Goal: Task Accomplishment & Management: Manage account settings

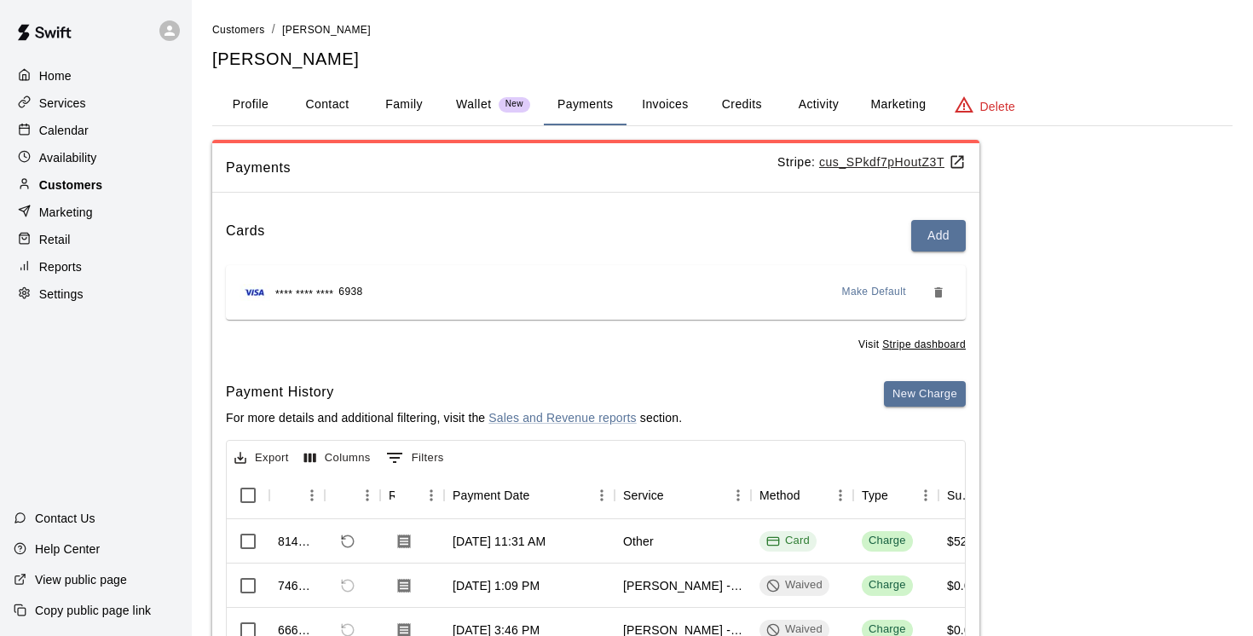
scroll to position [141, 0]
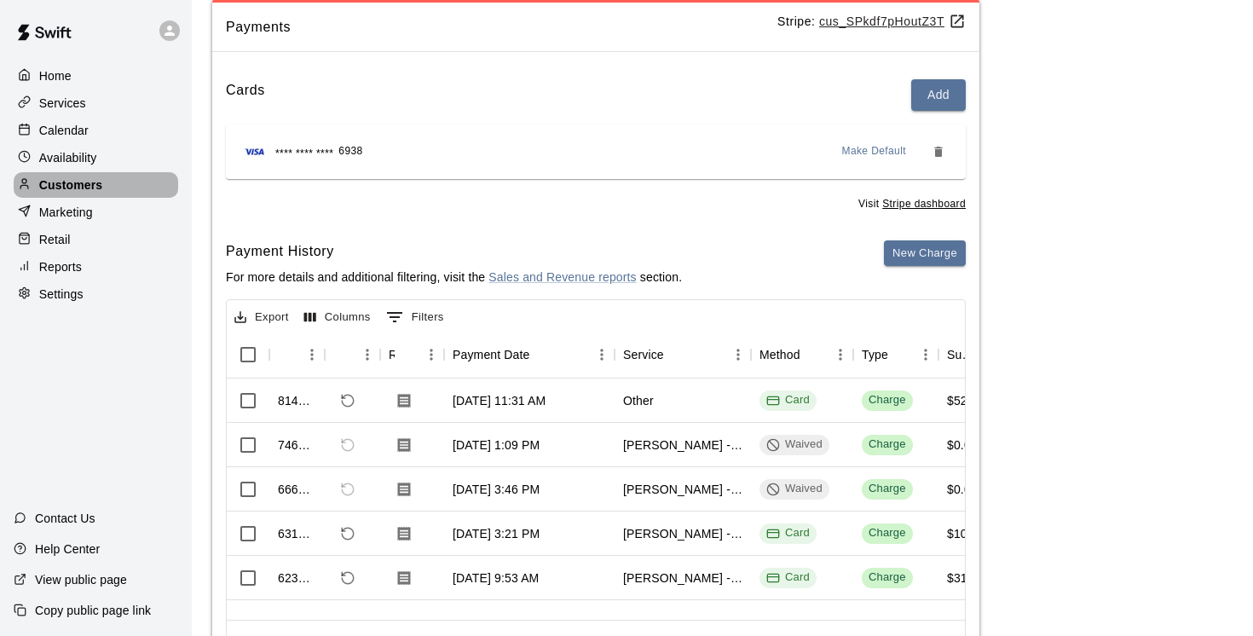
click at [100, 179] on p "Customers" at bounding box center [70, 184] width 63 height 17
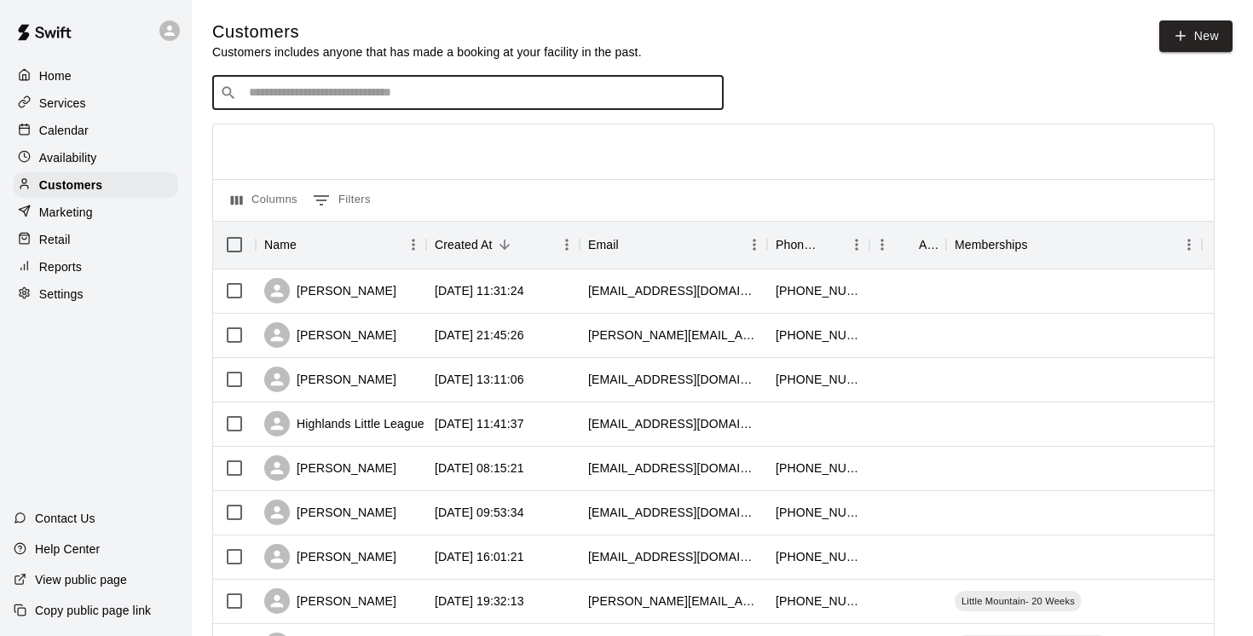
click at [284, 89] on input "Search customers by name or email" at bounding box center [480, 92] width 472 height 17
paste input "**********"
type input "**********"
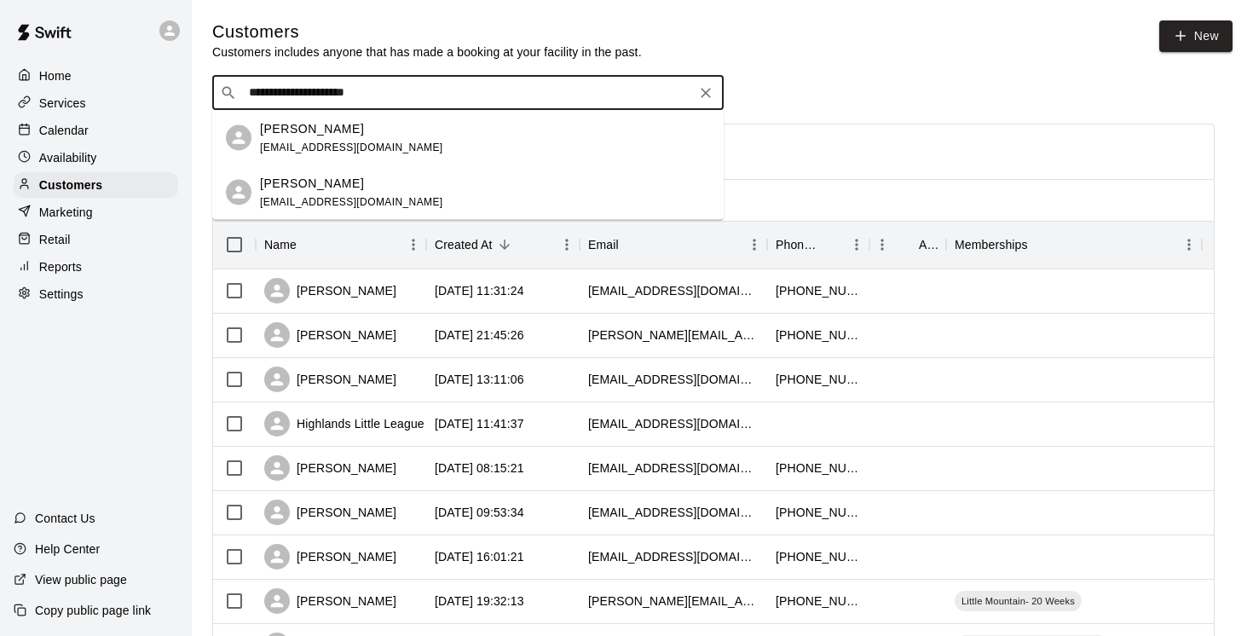
click at [316, 130] on p "Rahim Jivraj" at bounding box center [312, 128] width 104 height 18
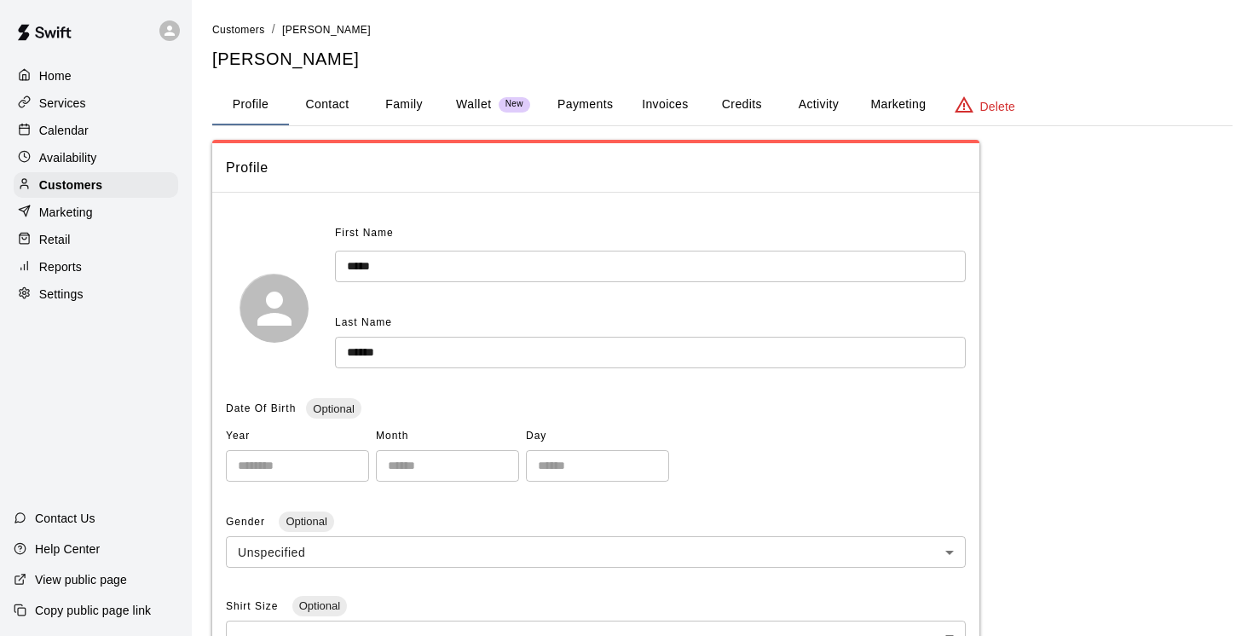
click at [809, 102] on button "Activity" at bounding box center [818, 104] width 77 height 41
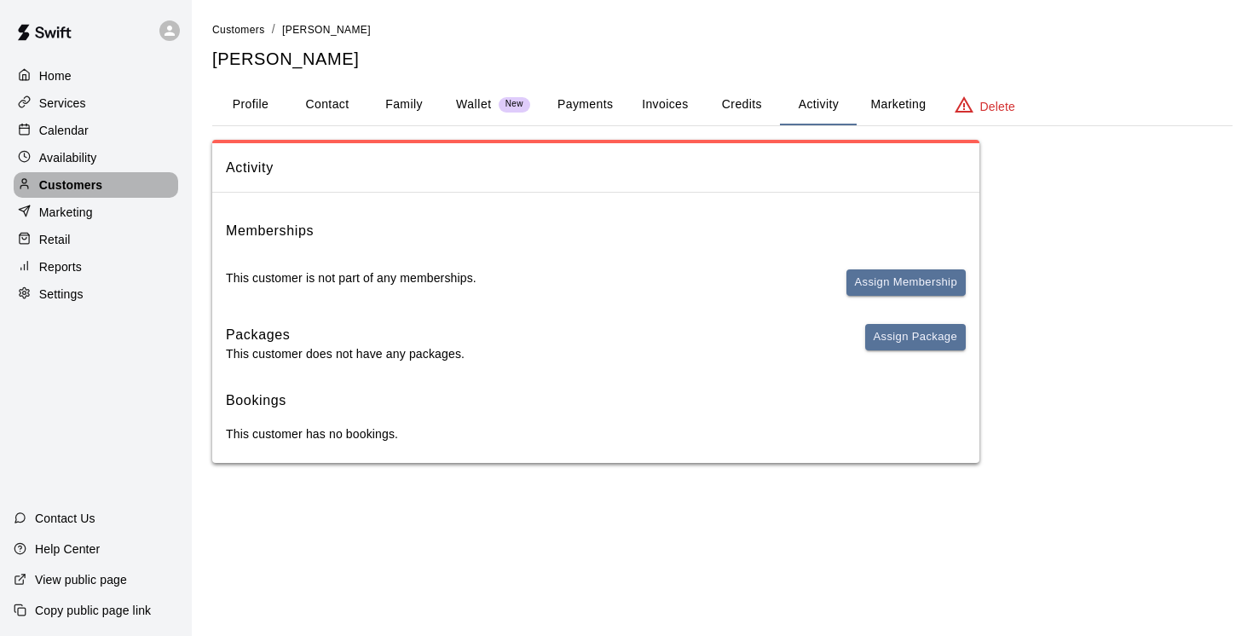
click at [62, 185] on p "Customers" at bounding box center [70, 184] width 63 height 17
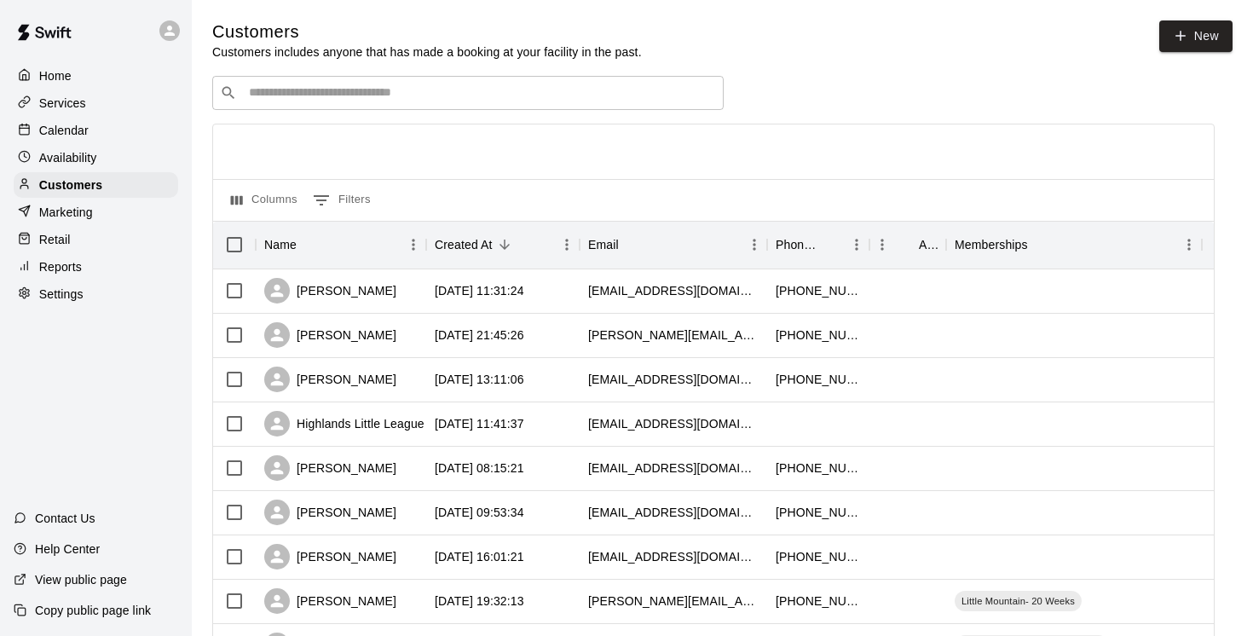
click at [303, 92] on input "Search customers by name or email" at bounding box center [480, 92] width 472 height 17
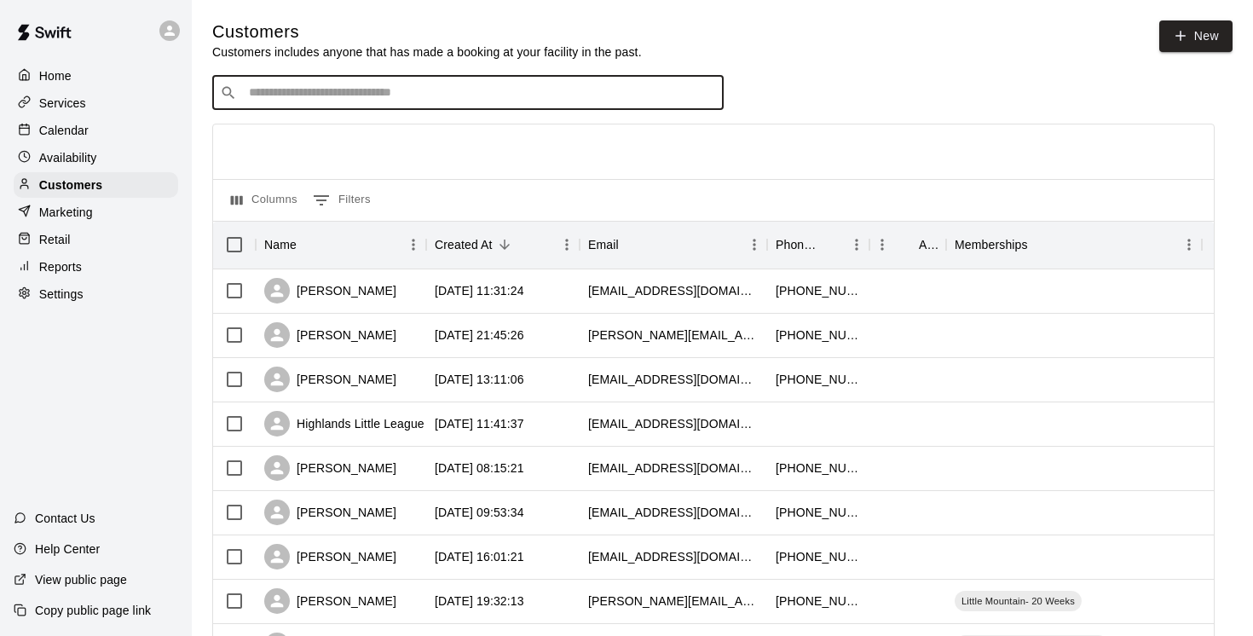
paste input "**********"
type input "**********"
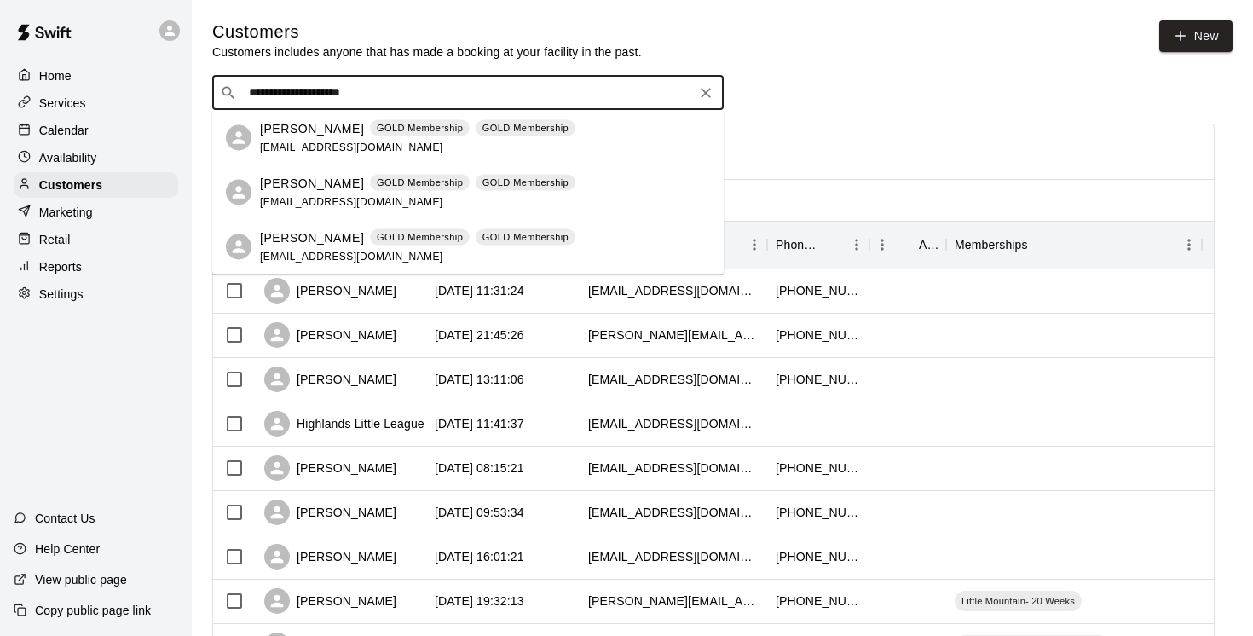
click at [300, 124] on p "Christine Olejnik" at bounding box center [312, 128] width 104 height 18
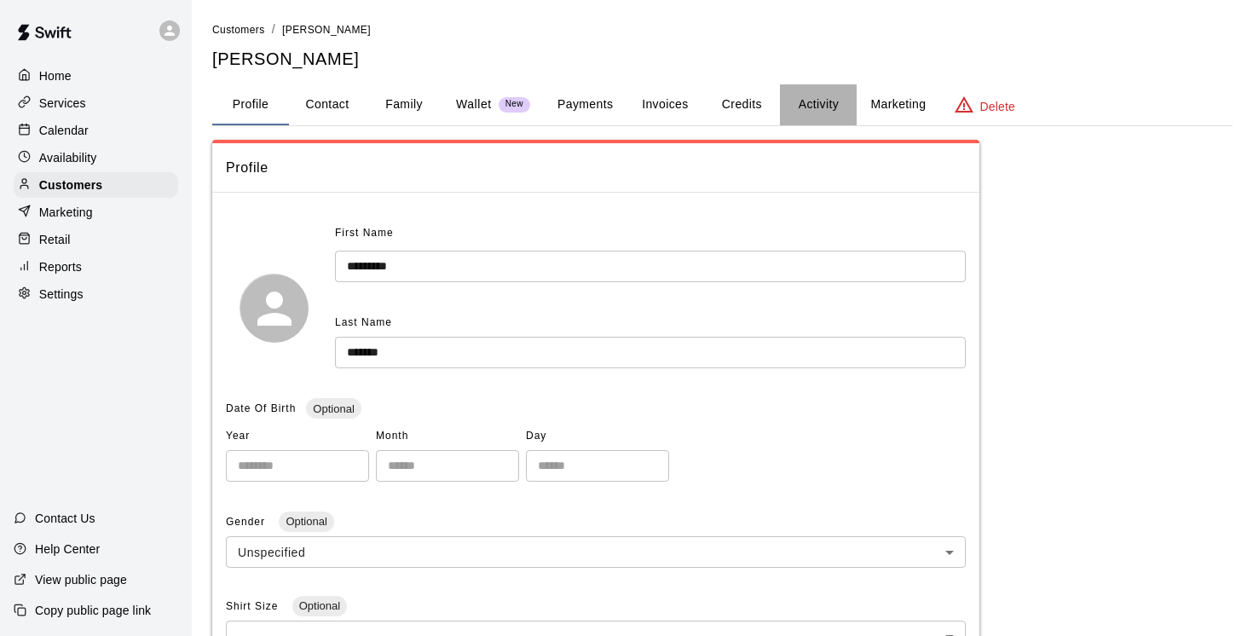
click at [827, 100] on button "Activity" at bounding box center [818, 104] width 77 height 41
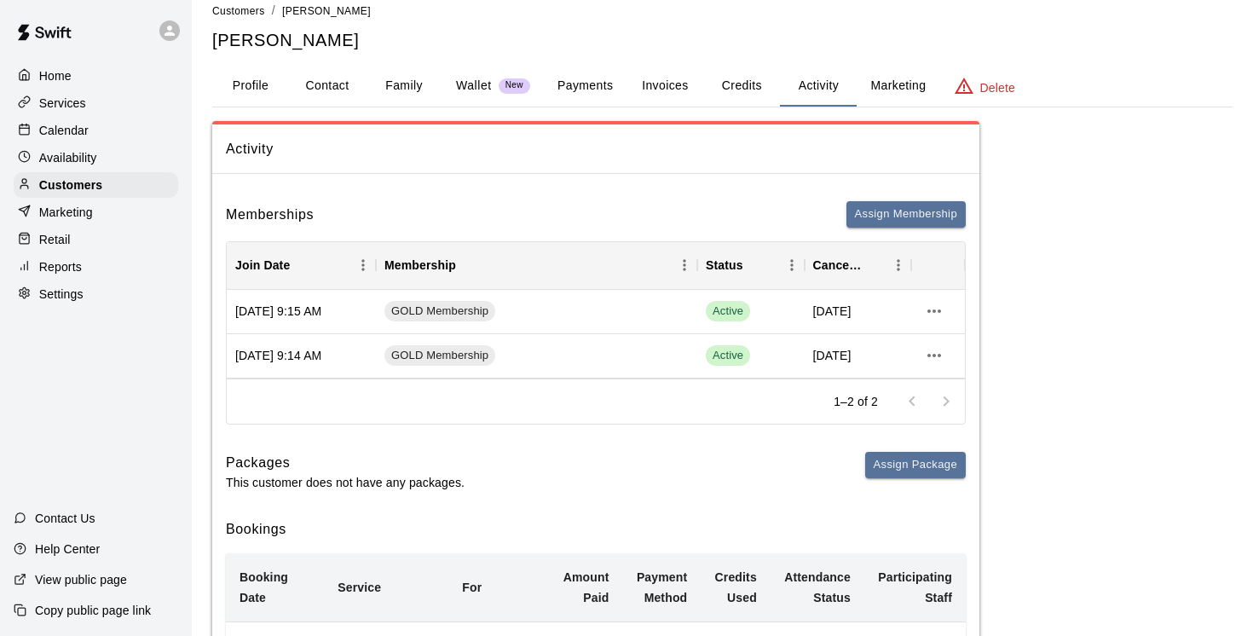
scroll to position [14, 0]
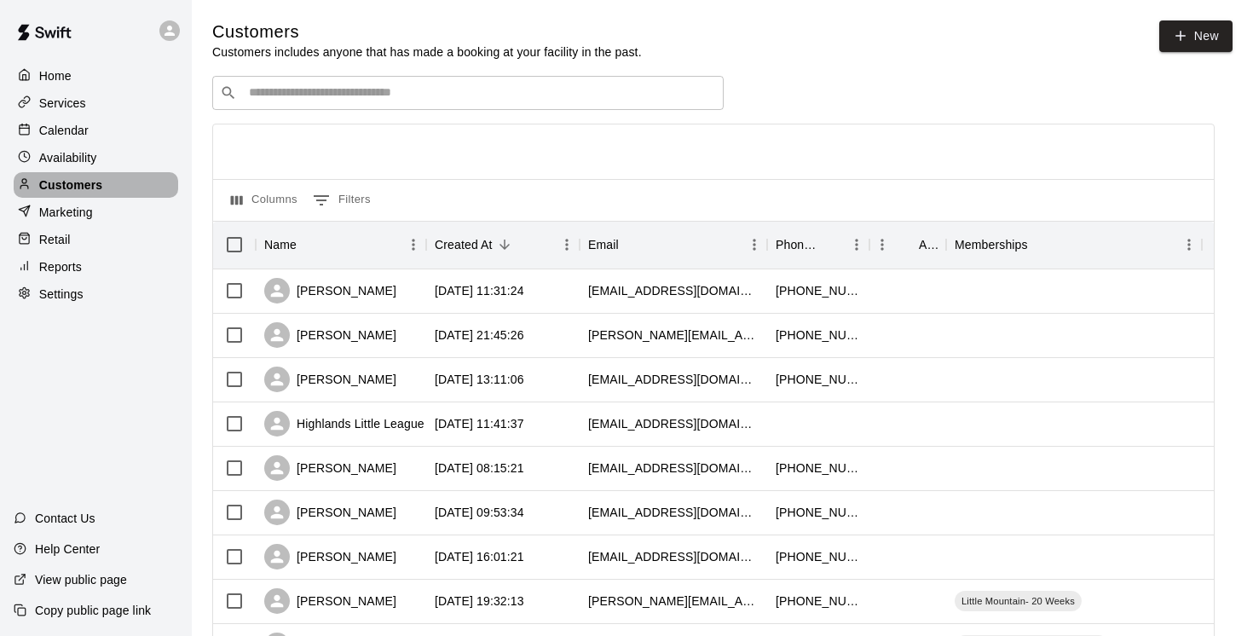
click at [72, 187] on p "Customers" at bounding box center [70, 184] width 63 height 17
click at [261, 95] on input "Search customers by name or email" at bounding box center [480, 92] width 472 height 17
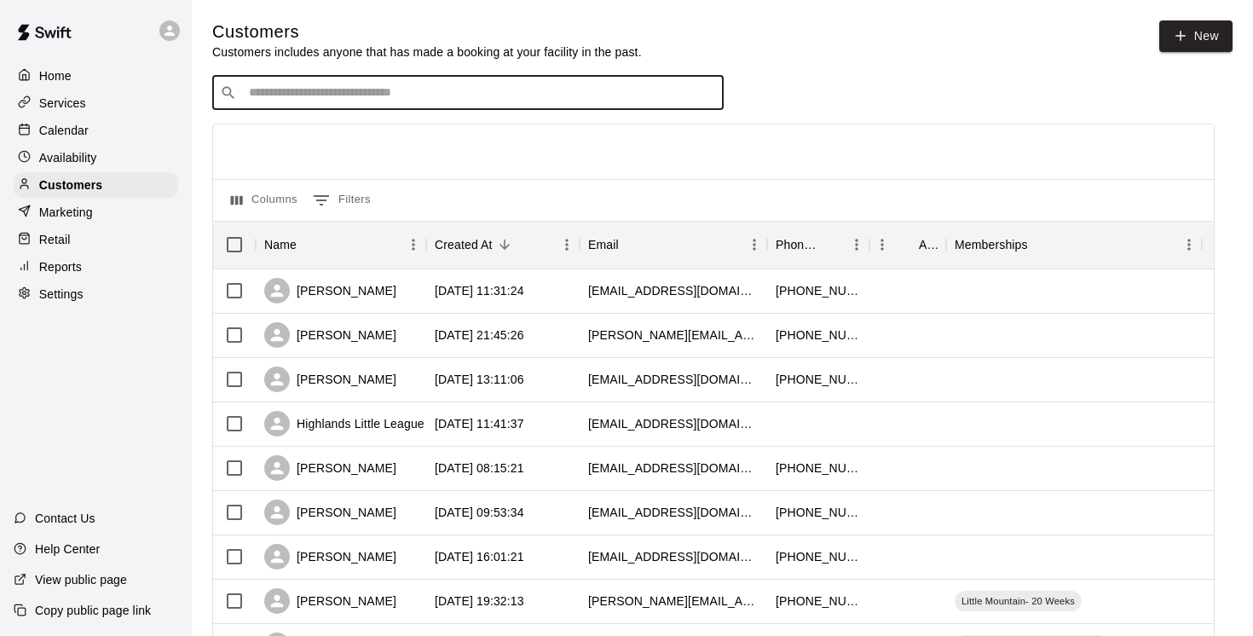
paste input "**********"
type input "**********"
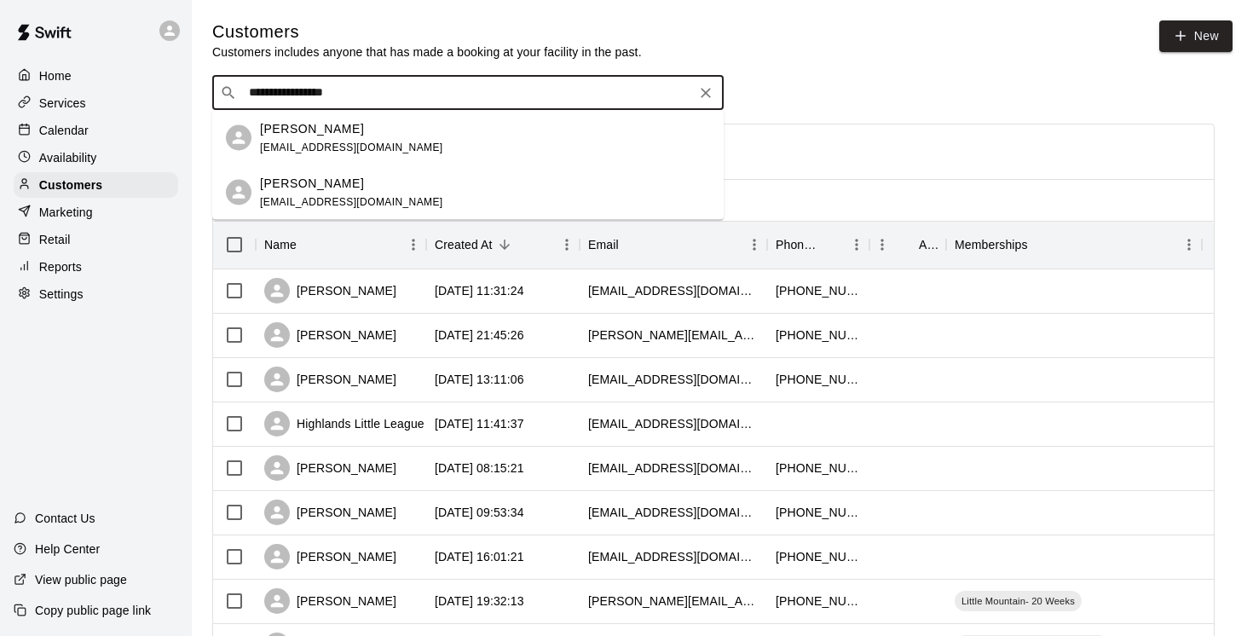
click at [303, 133] on p "[PERSON_NAME]" at bounding box center [312, 128] width 104 height 18
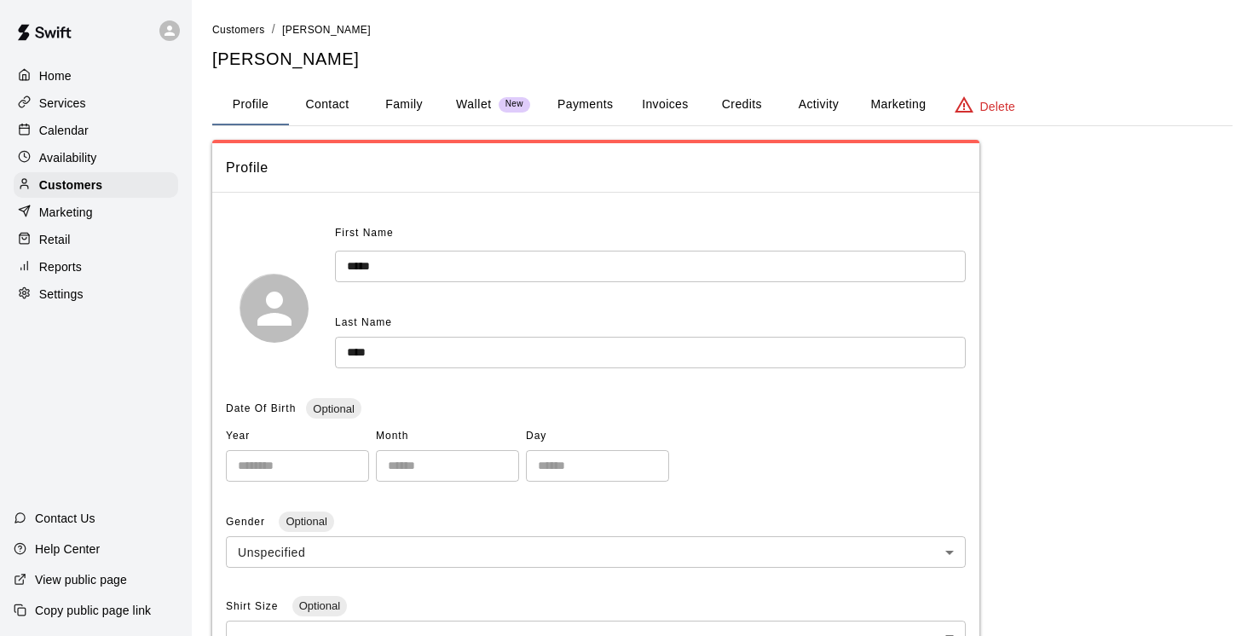
click at [410, 105] on button "Family" at bounding box center [404, 104] width 77 height 41
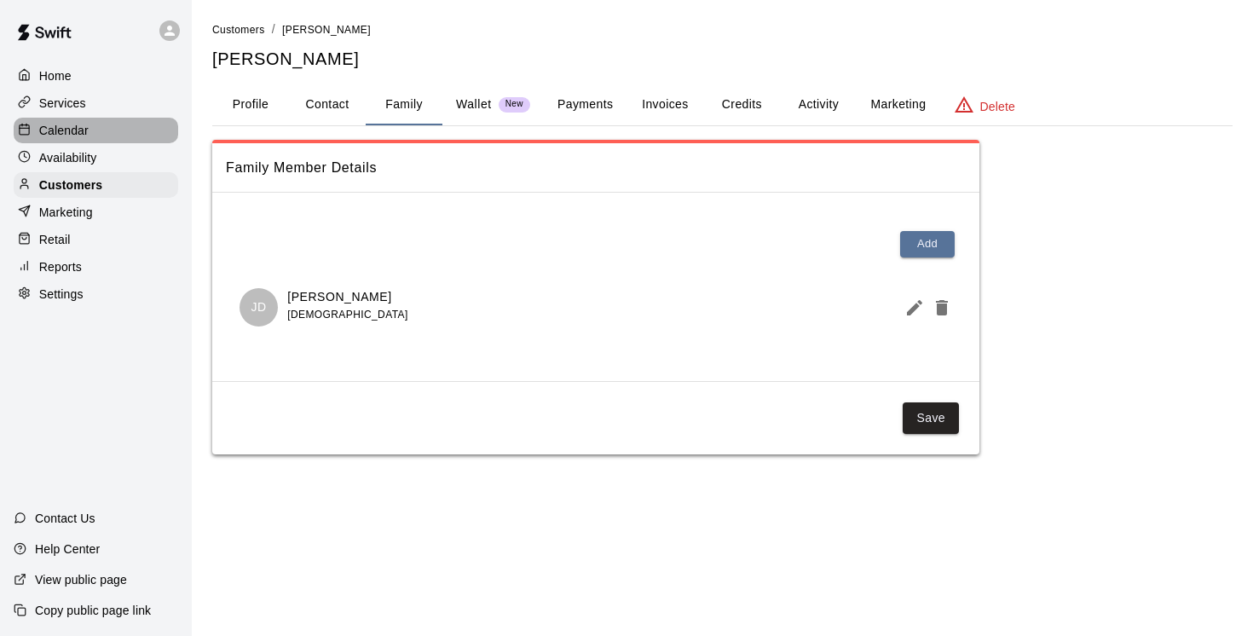
click at [74, 128] on p "Calendar" at bounding box center [63, 130] width 49 height 17
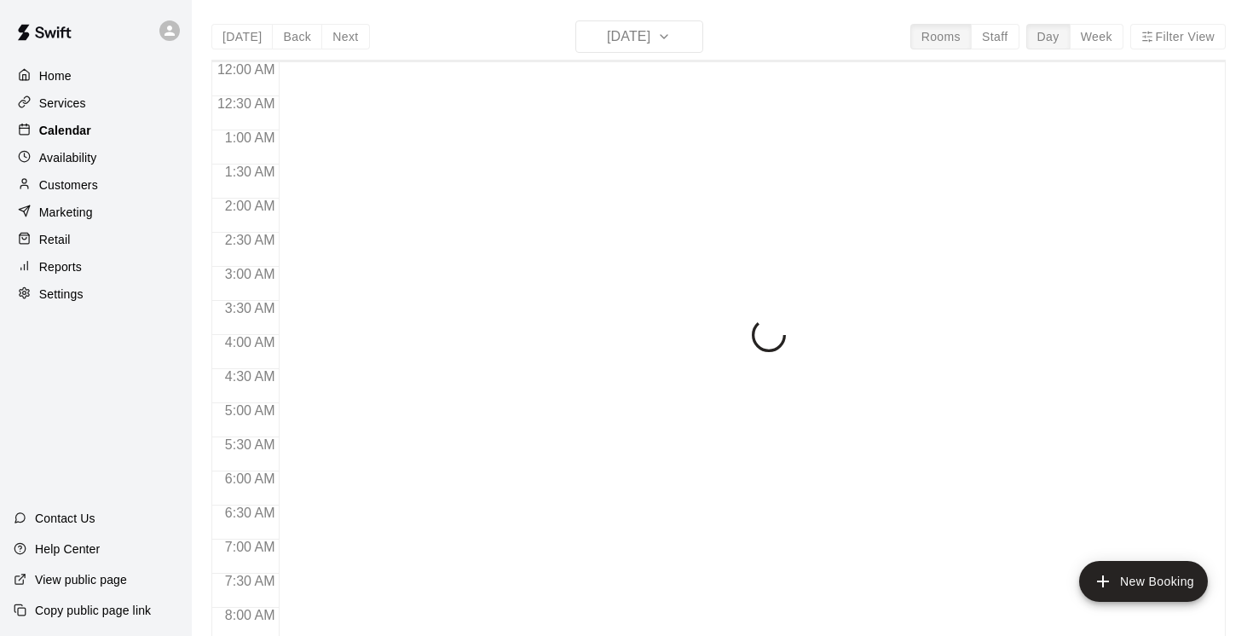
scroll to position [851, 0]
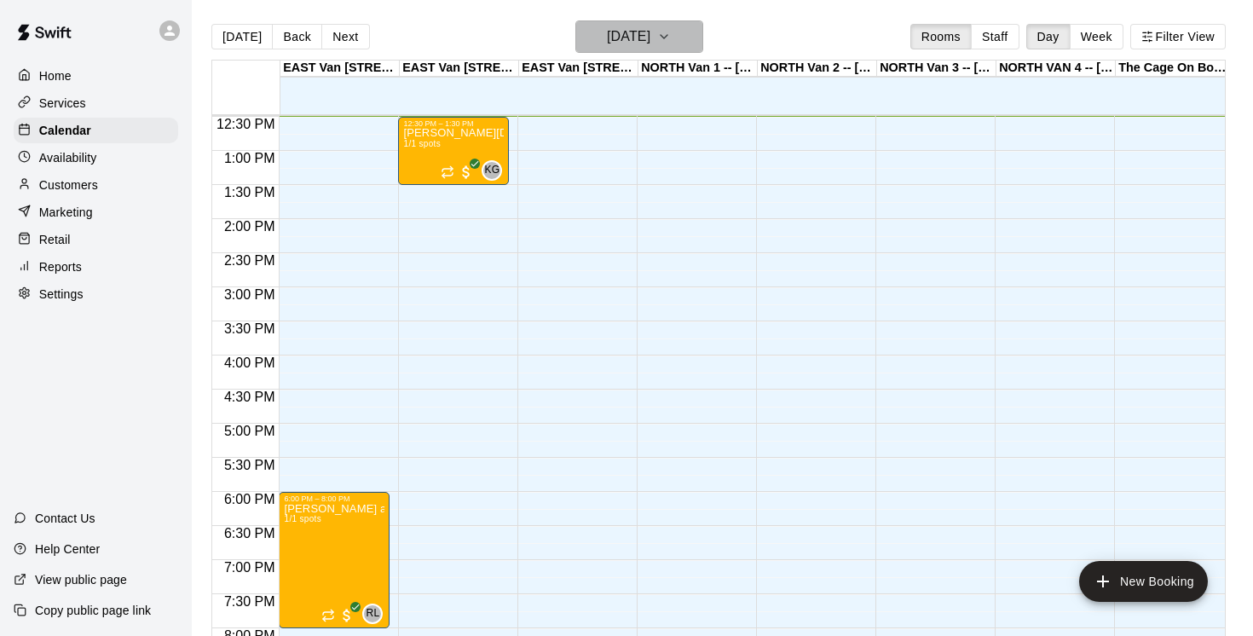
click at [671, 36] on icon "button" at bounding box center [664, 36] width 14 height 20
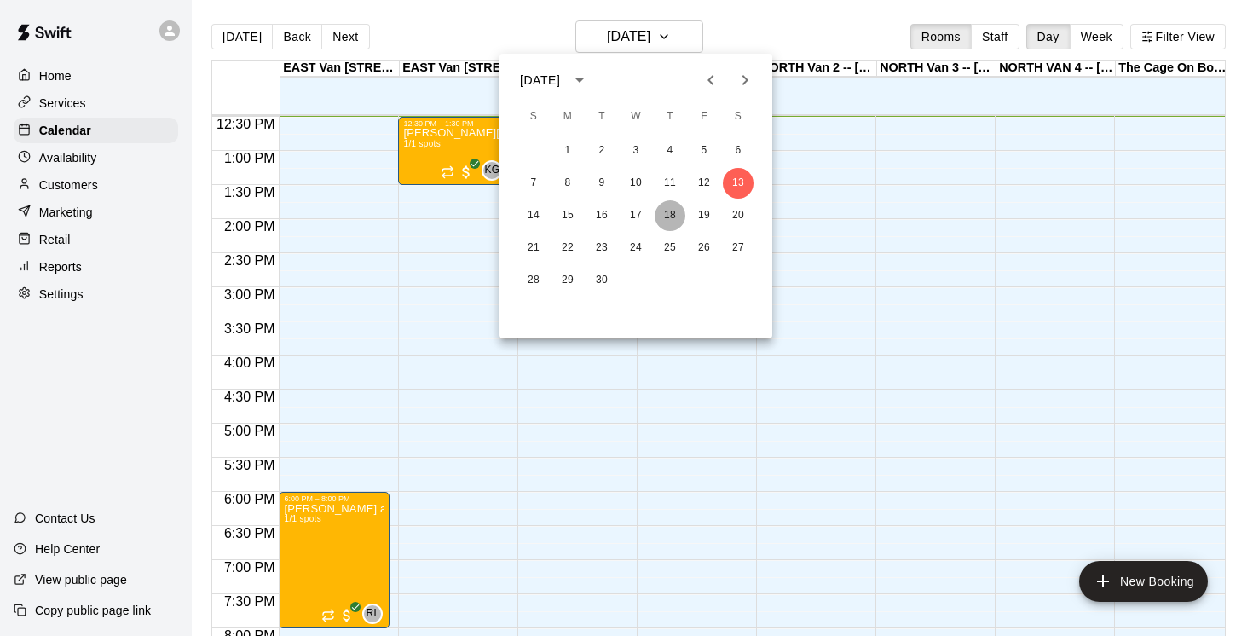
click at [672, 220] on button "18" at bounding box center [670, 215] width 31 height 31
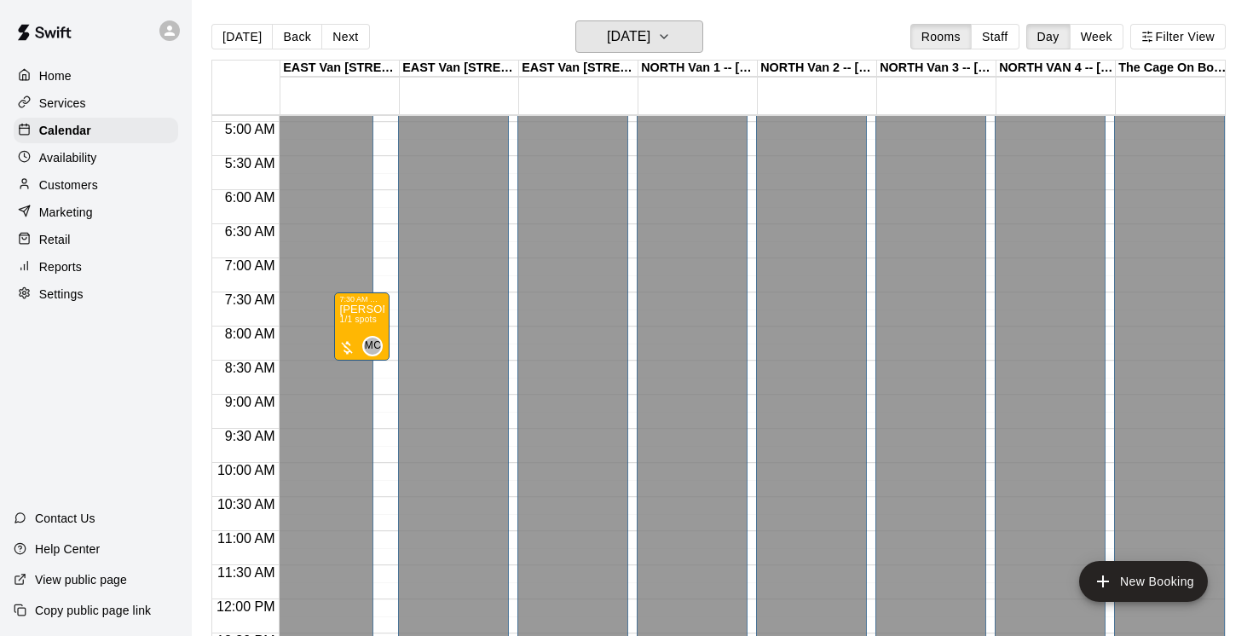
scroll to position [288, 0]
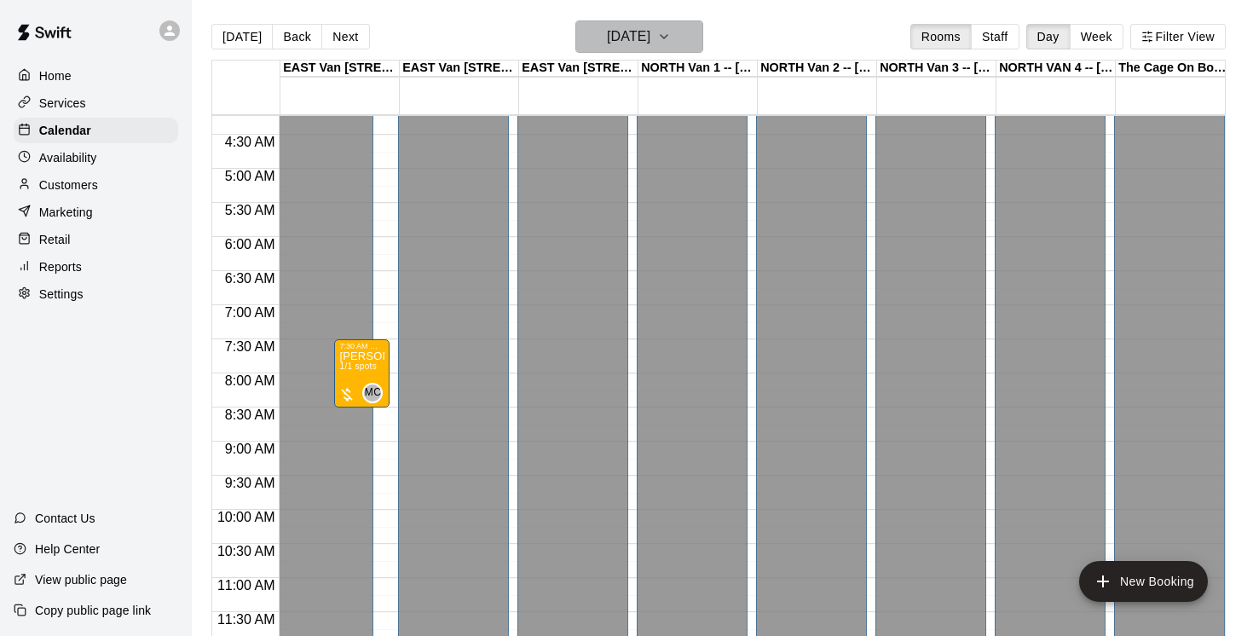
click at [671, 32] on icon "button" at bounding box center [664, 36] width 14 height 20
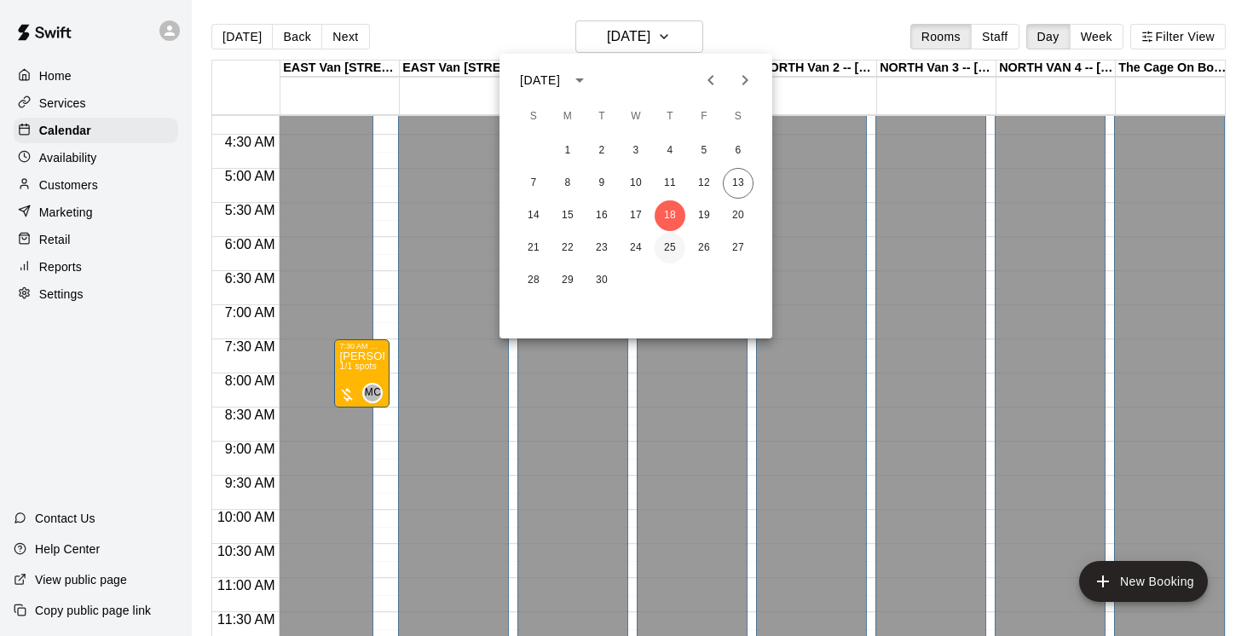
click at [672, 244] on button "25" at bounding box center [670, 248] width 31 height 31
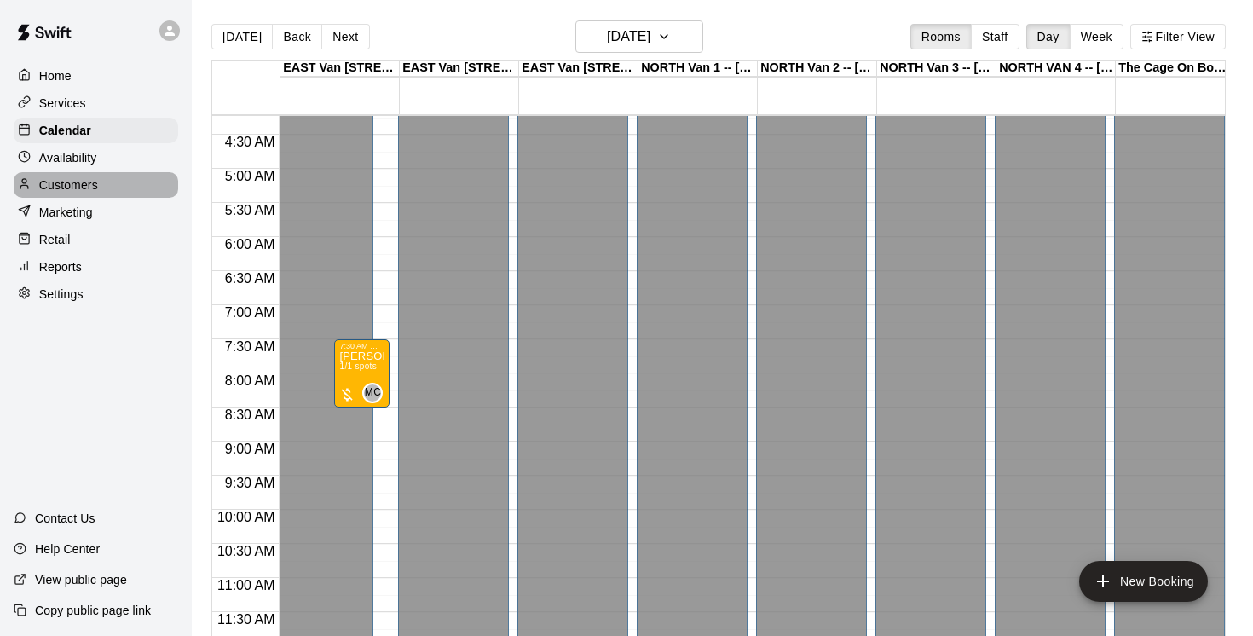
click at [63, 183] on p "Customers" at bounding box center [68, 184] width 59 height 17
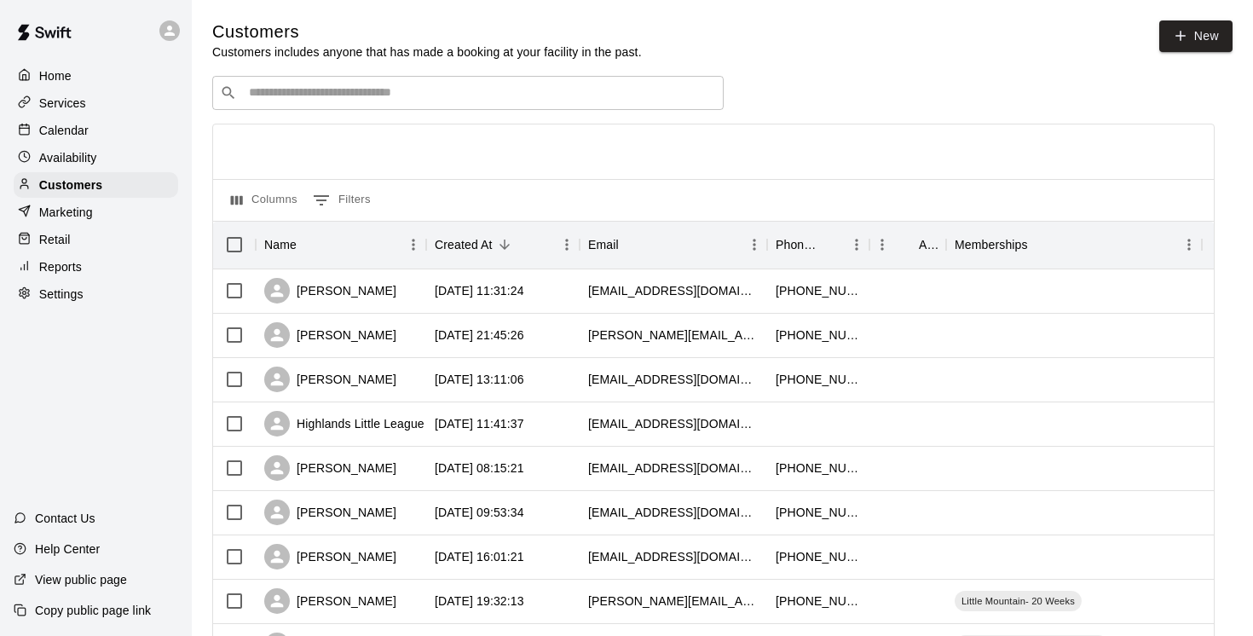
click at [305, 92] on input "Search customers by name or email" at bounding box center [480, 92] width 472 height 17
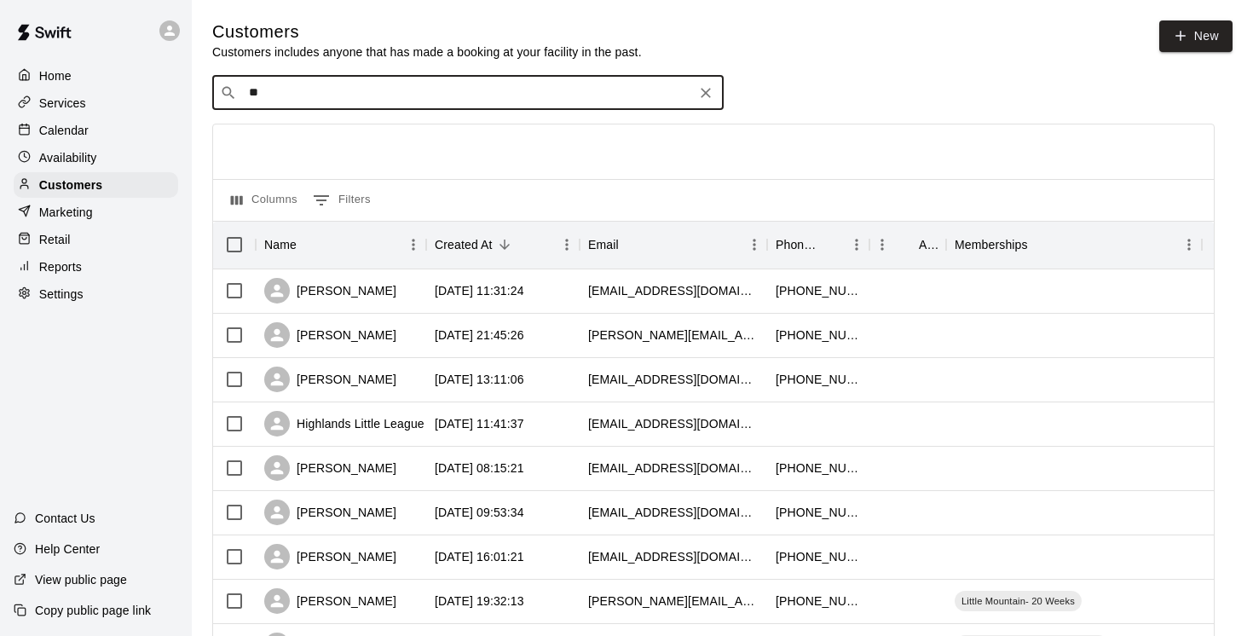
type input "*"
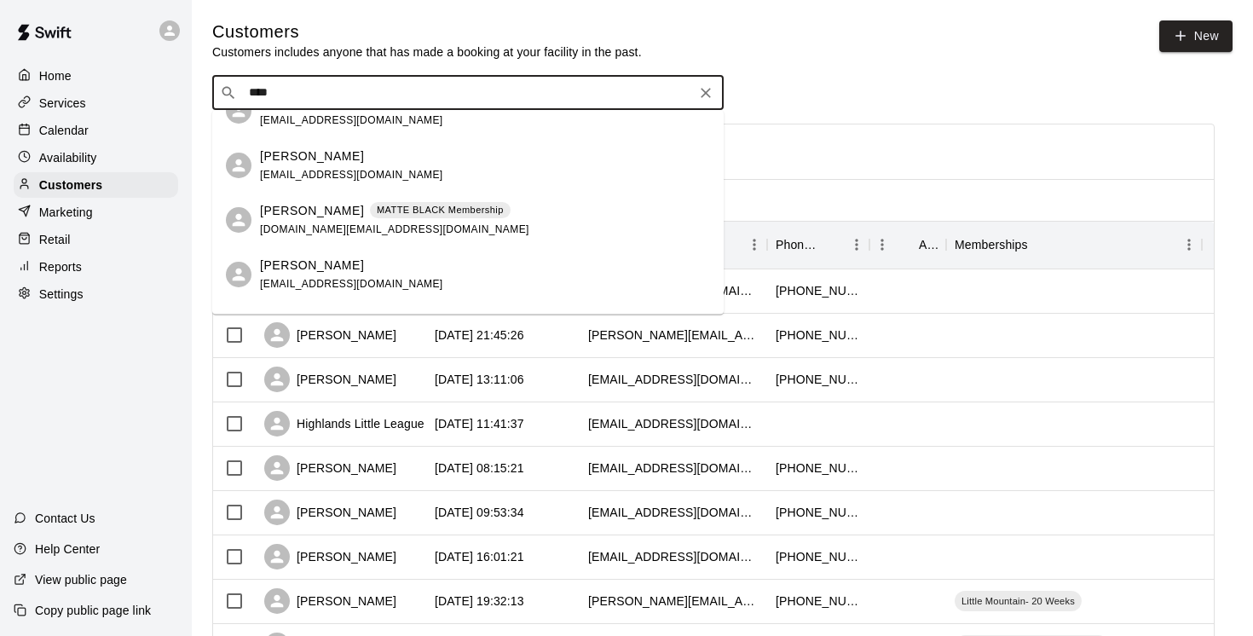
scroll to position [519, 0]
type input "****"
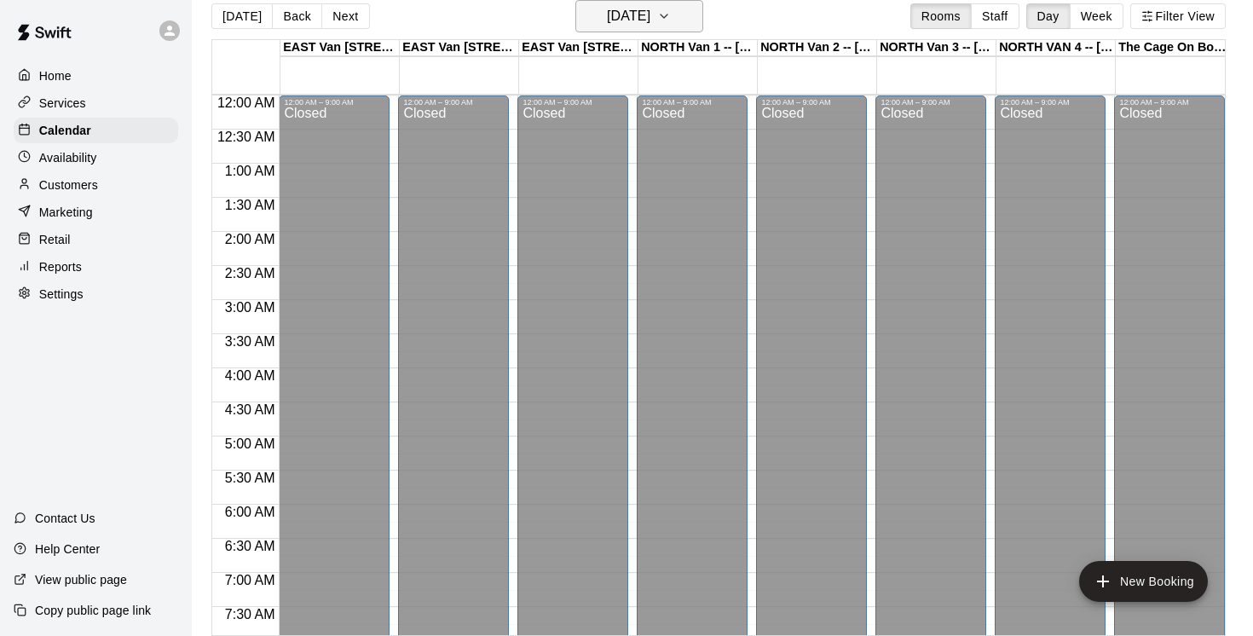
scroll to position [577, 0]
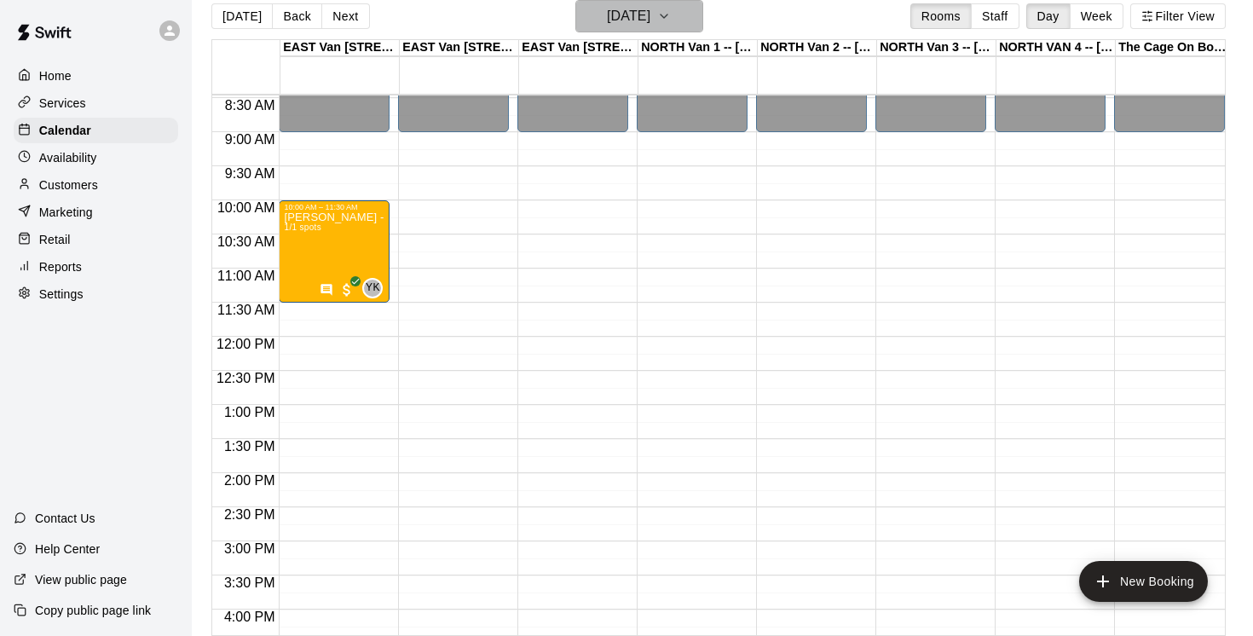
click at [671, 15] on icon "button" at bounding box center [664, 16] width 14 height 20
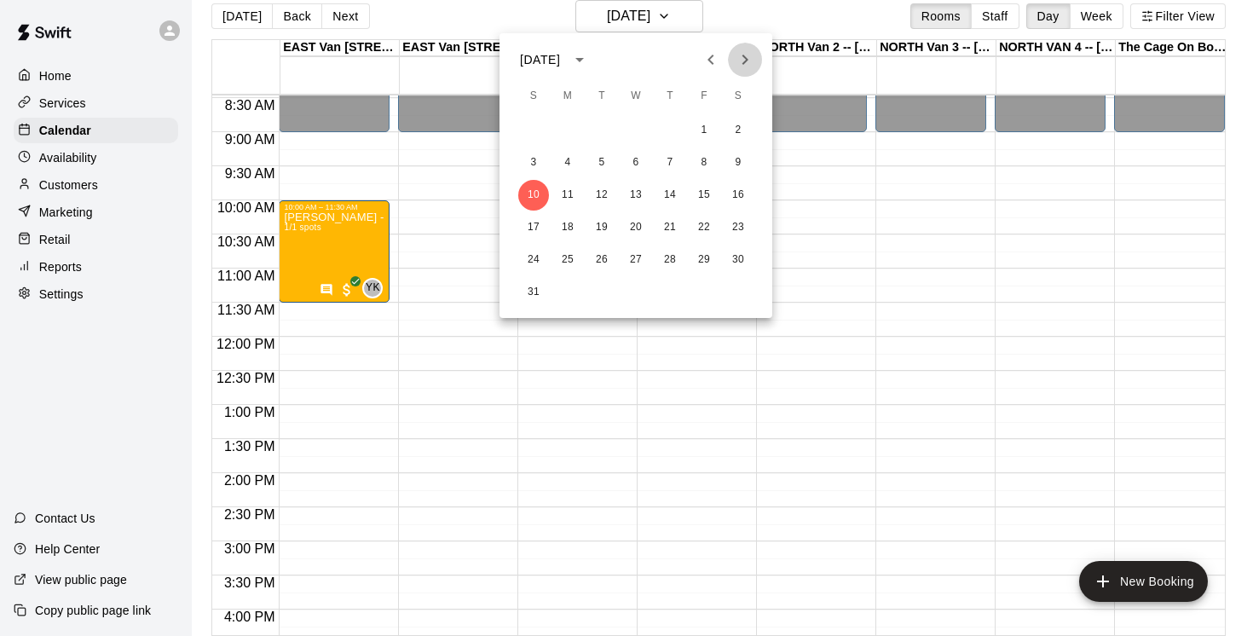
click at [743, 58] on icon "Next month" at bounding box center [745, 59] width 20 height 20
click at [536, 155] on button "7" at bounding box center [533, 162] width 31 height 31
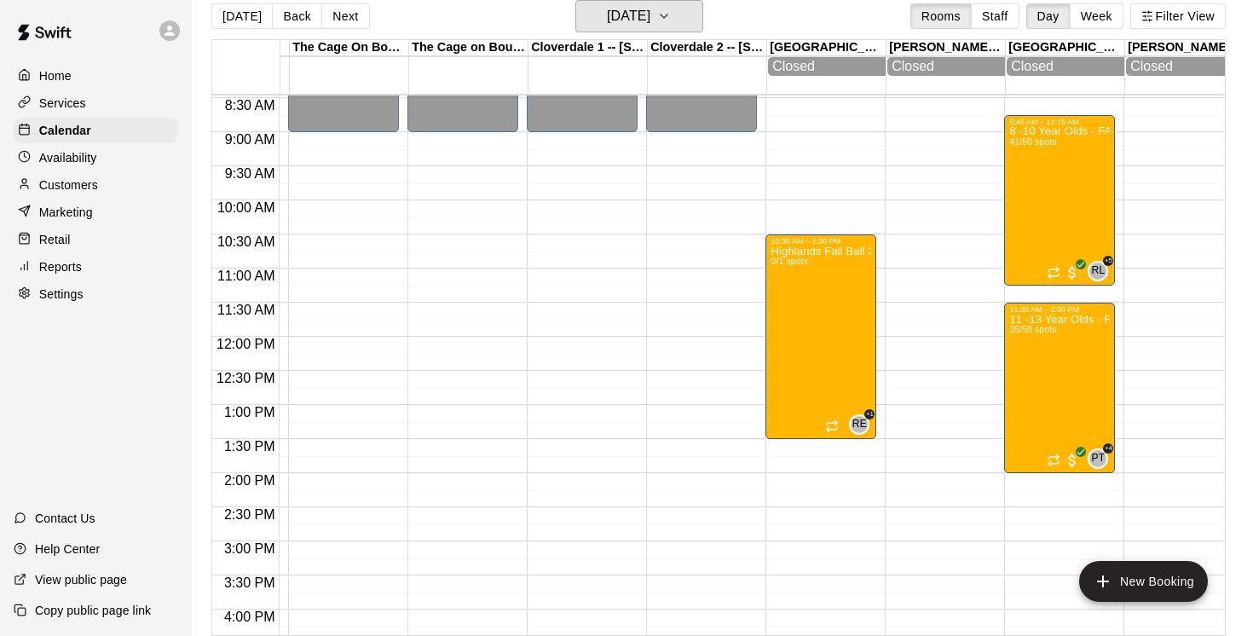
scroll to position [0, 964]
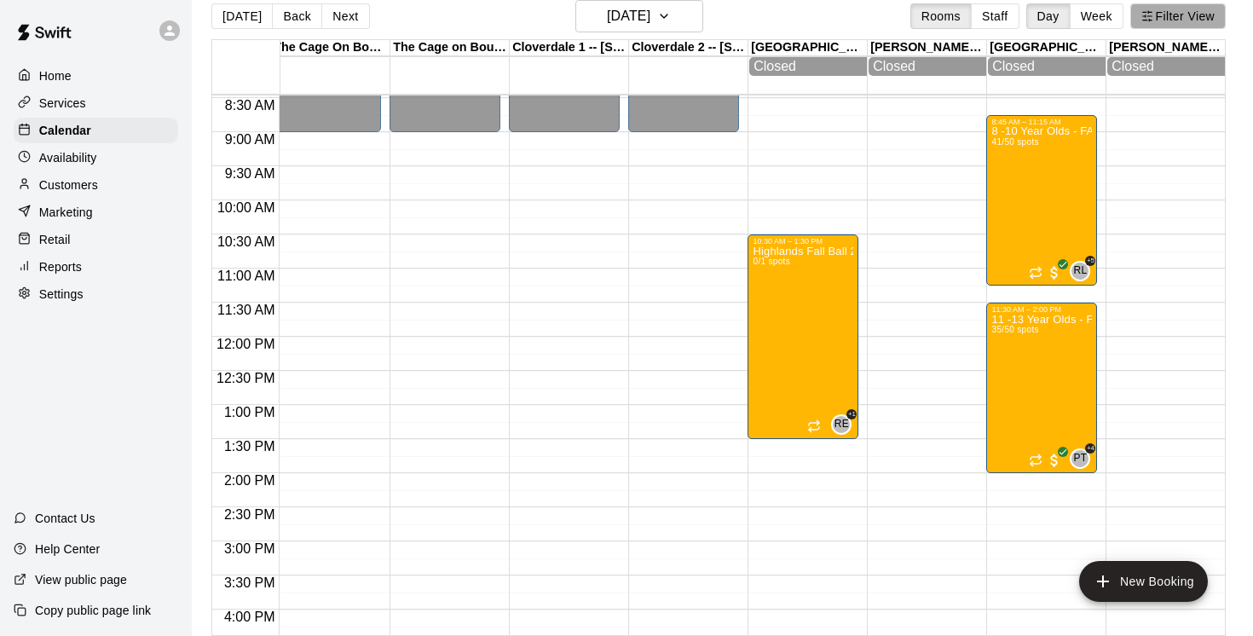
click at [1173, 14] on button "Filter View" at bounding box center [1177, 16] width 95 height 26
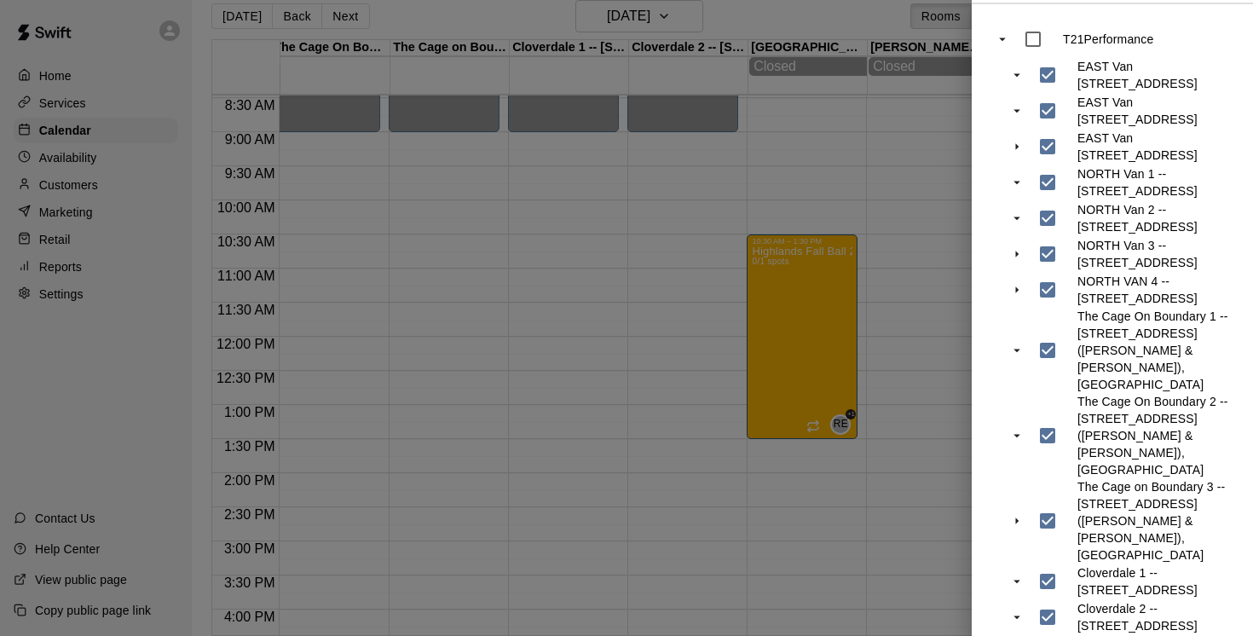
scroll to position [0, 0]
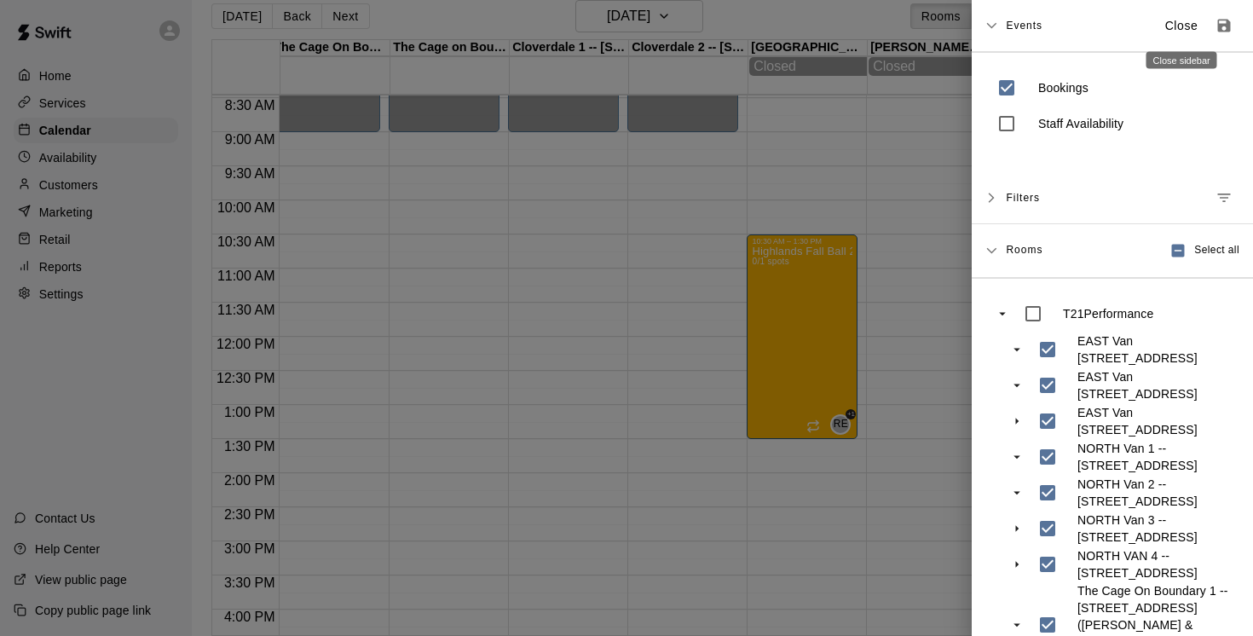
click at [1174, 20] on p "Close" at bounding box center [1181, 26] width 33 height 18
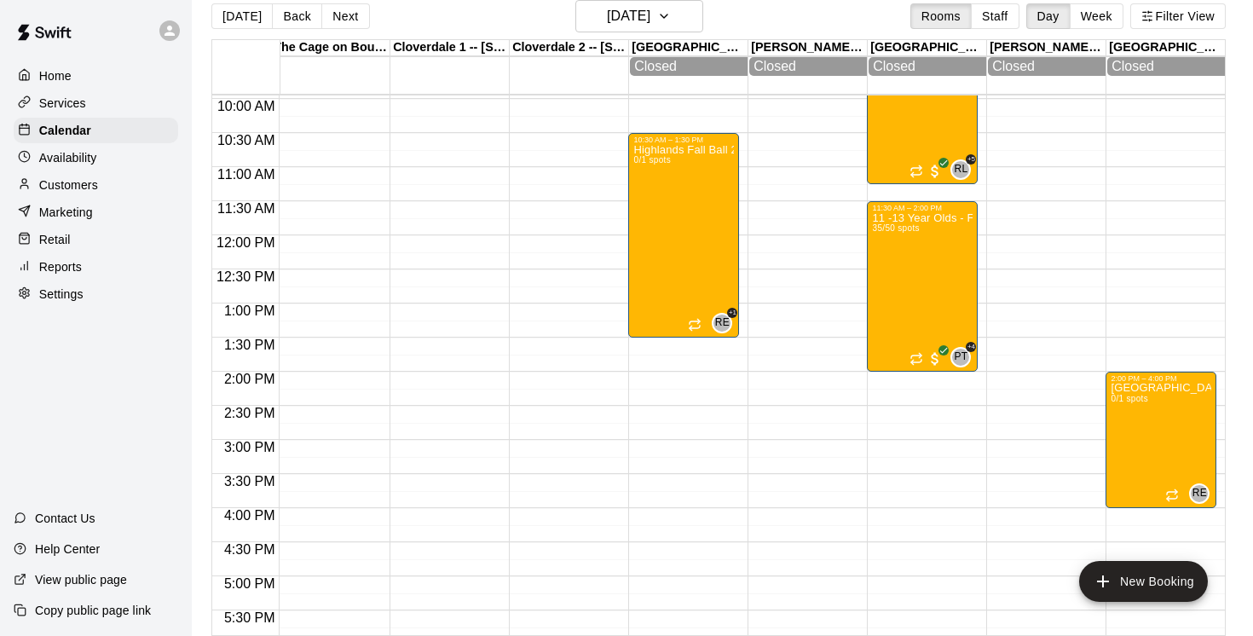
scroll to position [679, 1083]
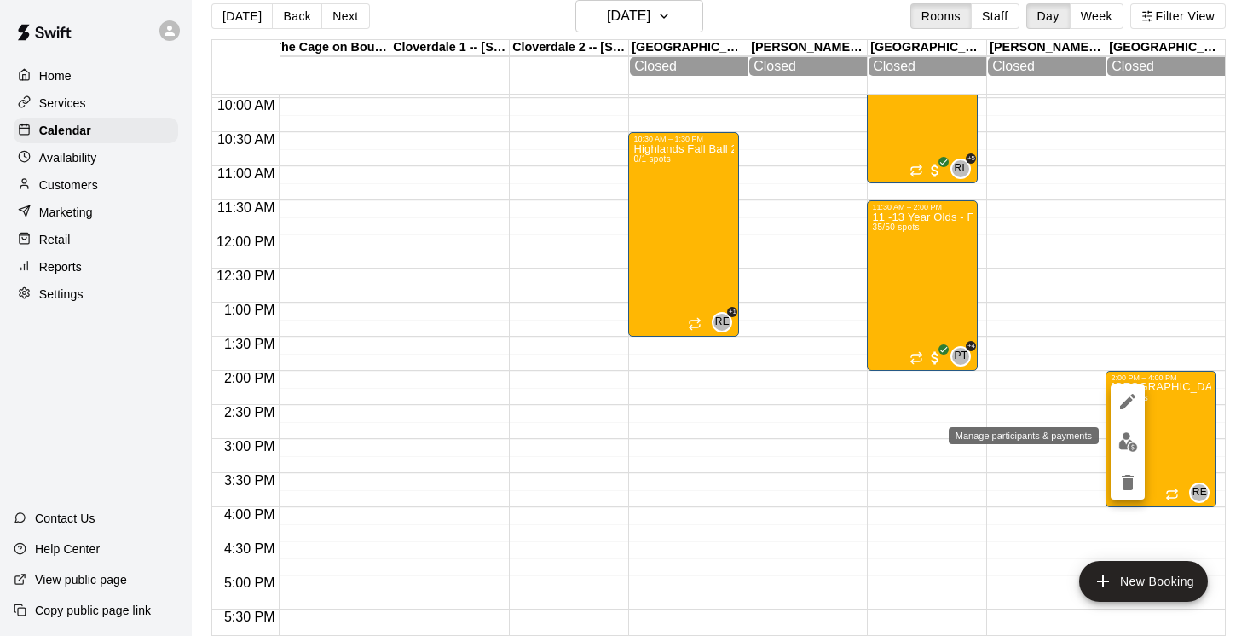
click at [1127, 442] on img "edit" at bounding box center [1128, 442] width 20 height 20
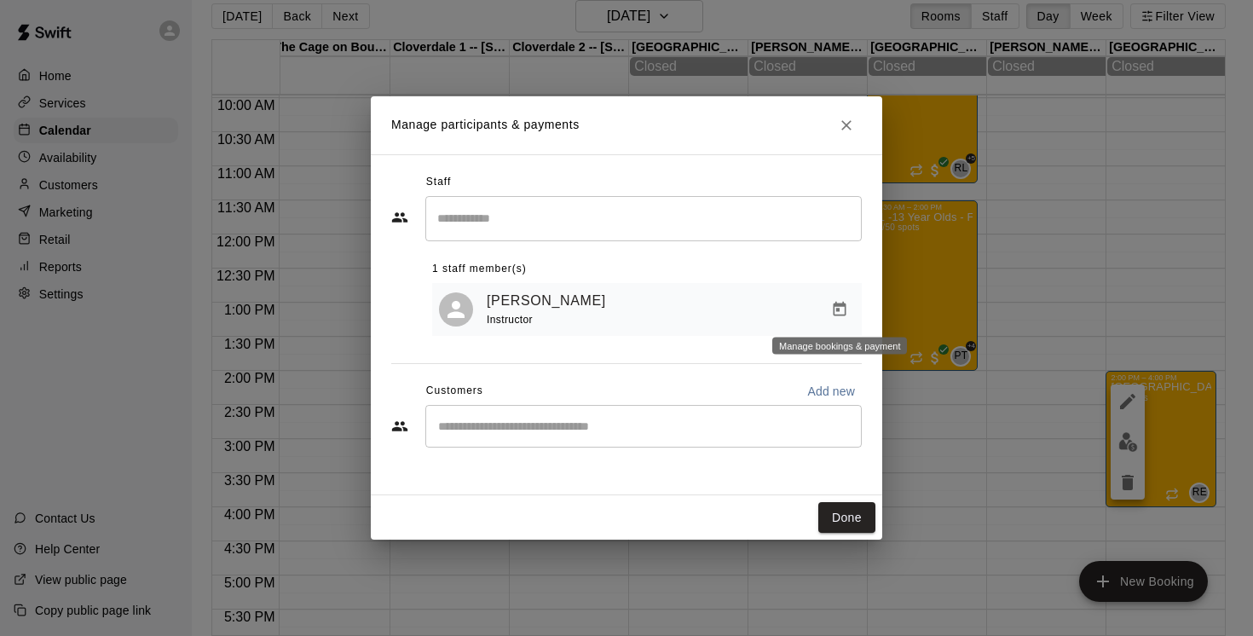
click at [843, 308] on icon "Manage bookings & payment" at bounding box center [839, 309] width 17 height 17
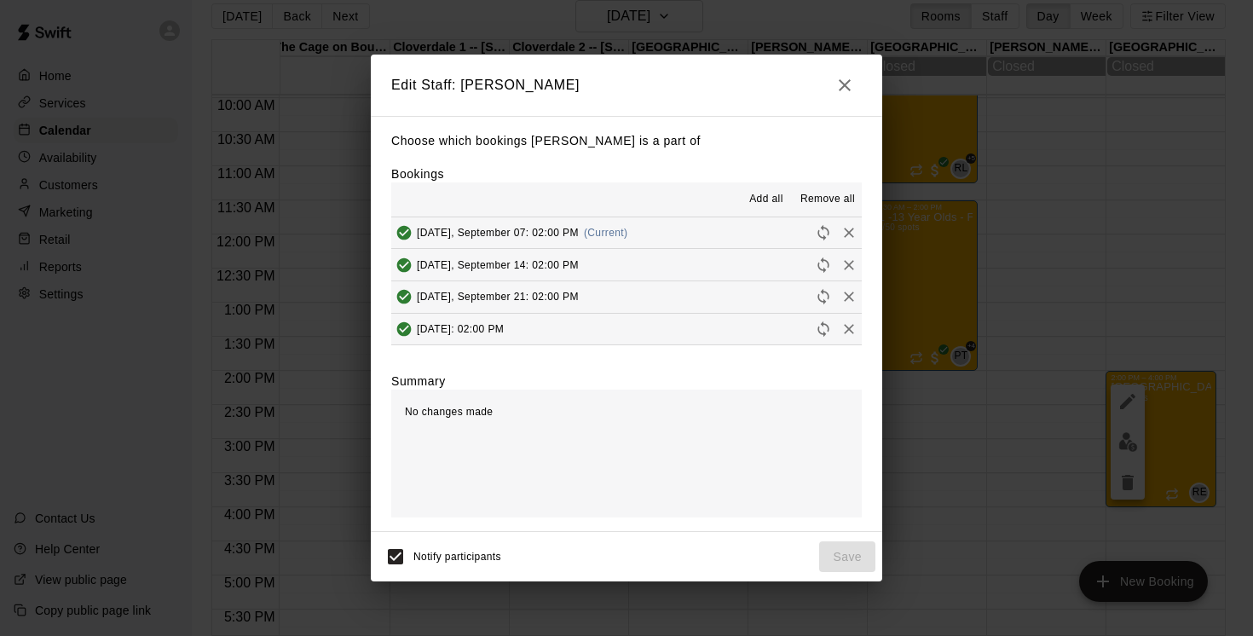
scroll to position [32, 0]
click at [834, 78] on icon "button" at bounding box center [844, 85] width 20 height 20
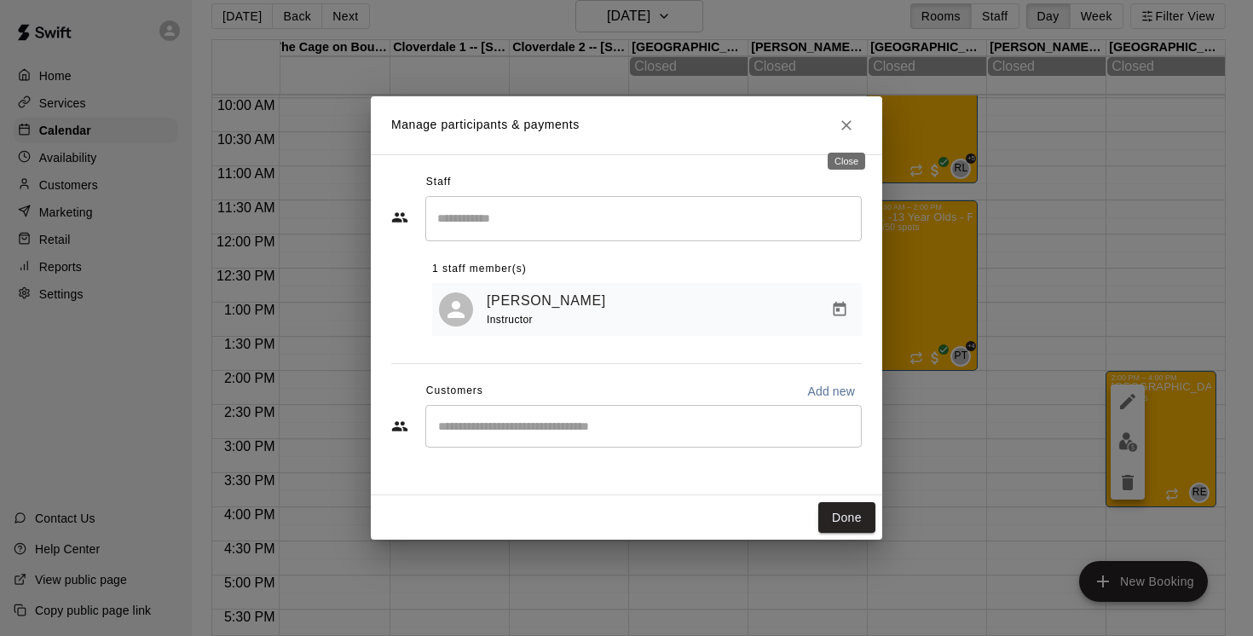
click at [847, 122] on icon "Close" at bounding box center [846, 125] width 17 height 17
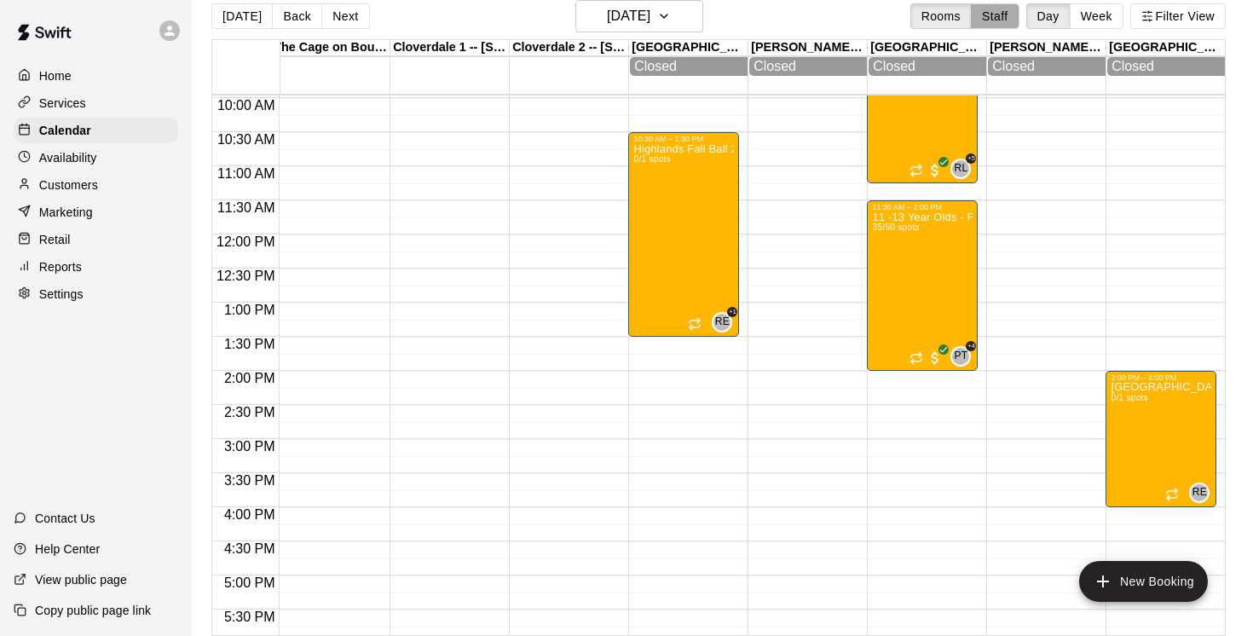
click at [993, 18] on button "Staff" at bounding box center [995, 16] width 49 height 26
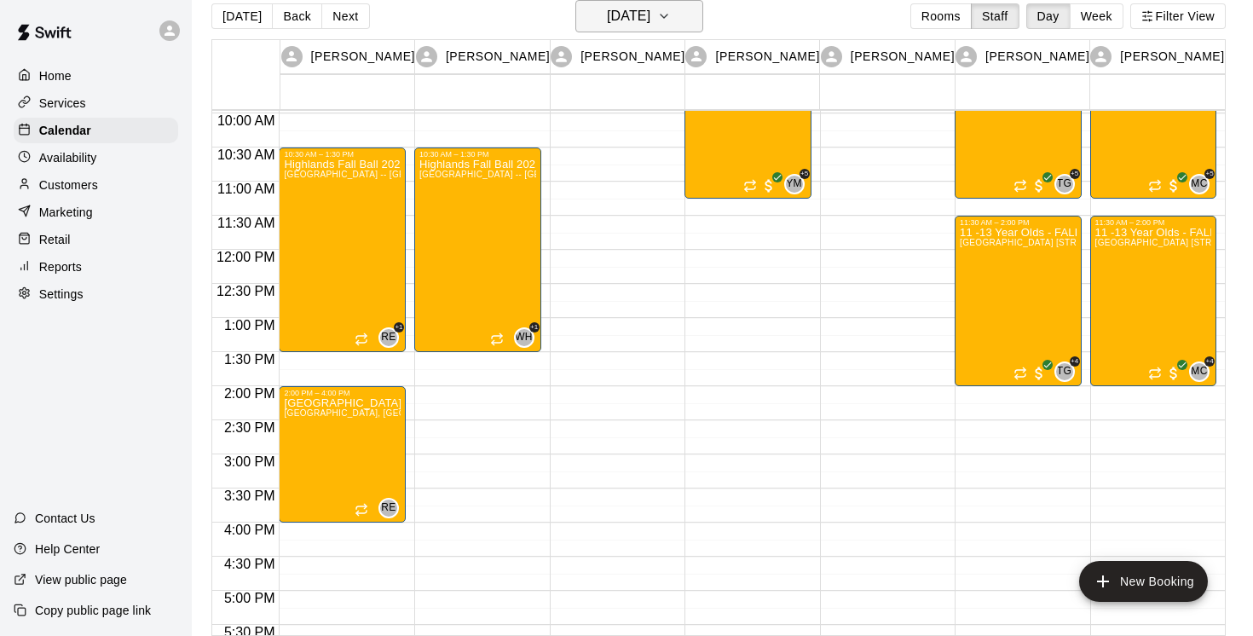
click at [671, 19] on icon "button" at bounding box center [664, 16] width 14 height 20
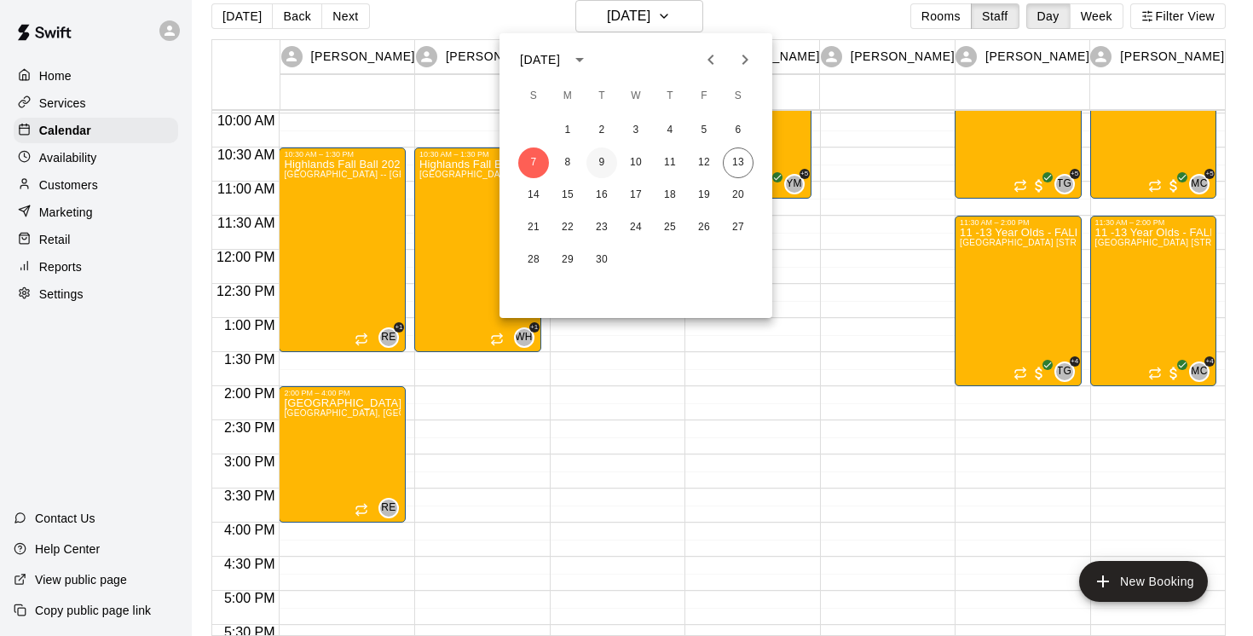
click at [597, 159] on button "9" at bounding box center [601, 162] width 31 height 31
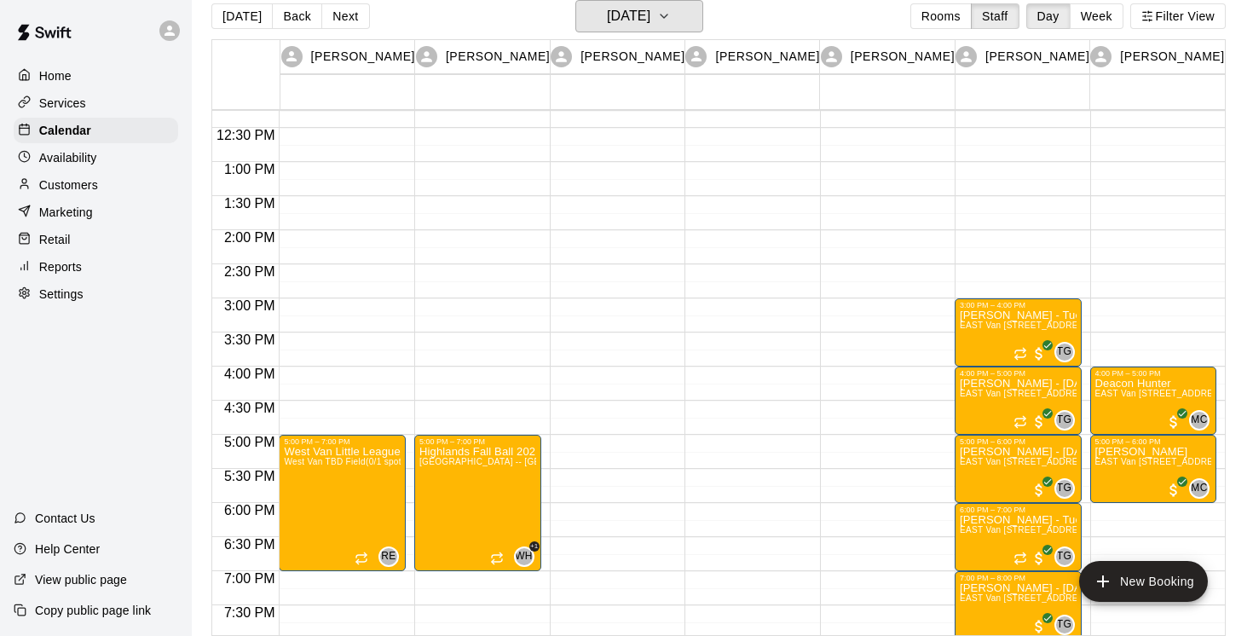
scroll to position [836, 0]
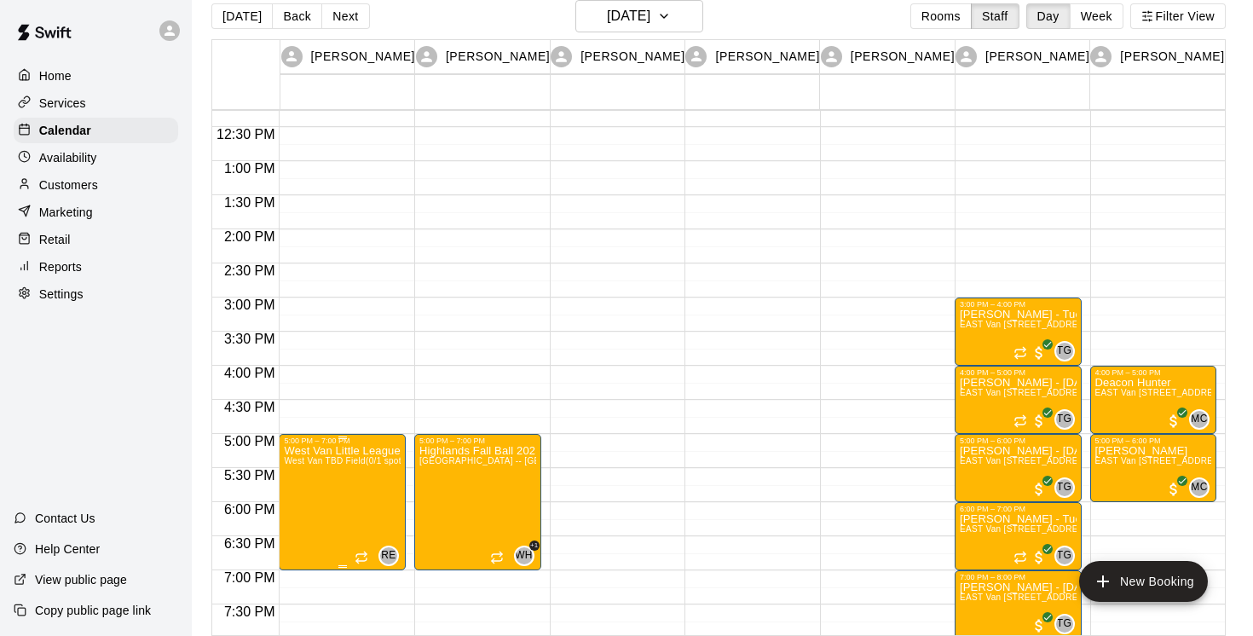
click at [348, 465] on span "West Van TBD Field" at bounding box center [324, 460] width 81 height 9
click at [361, 485] on div at bounding box center [626, 318] width 1253 height 636
click at [343, 451] on p "West Van Little League" at bounding box center [342, 451] width 117 height 0
click at [343, 451] on div at bounding box center [626, 318] width 1253 height 636
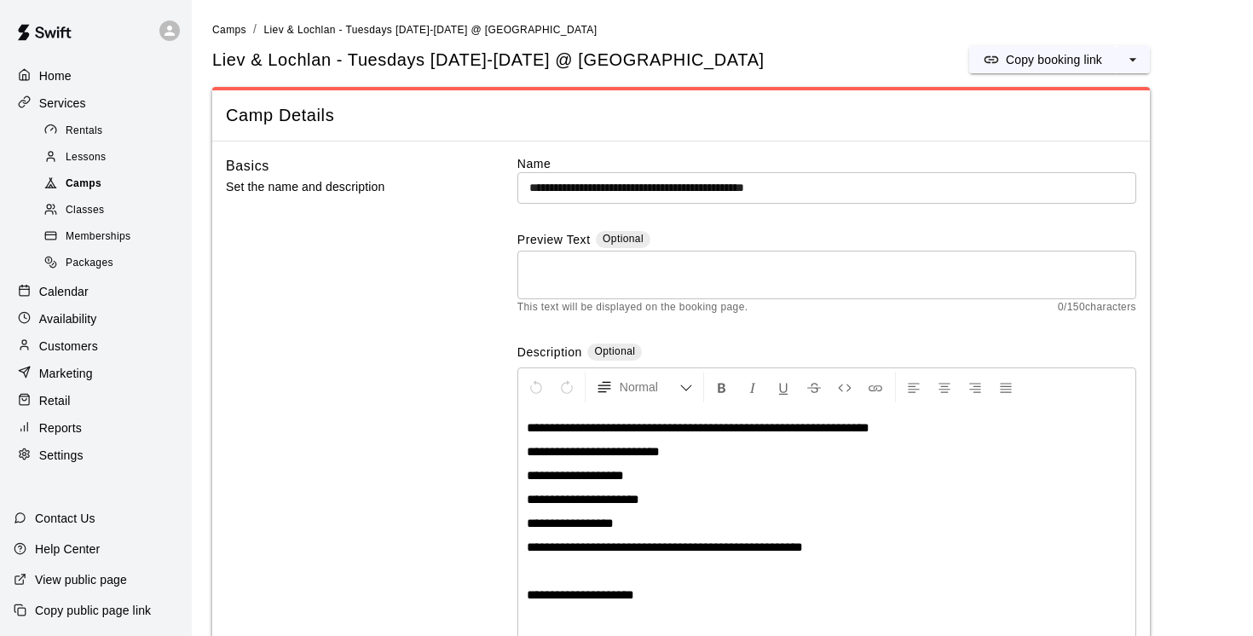
click at [89, 186] on span "Camps" at bounding box center [84, 184] width 36 height 17
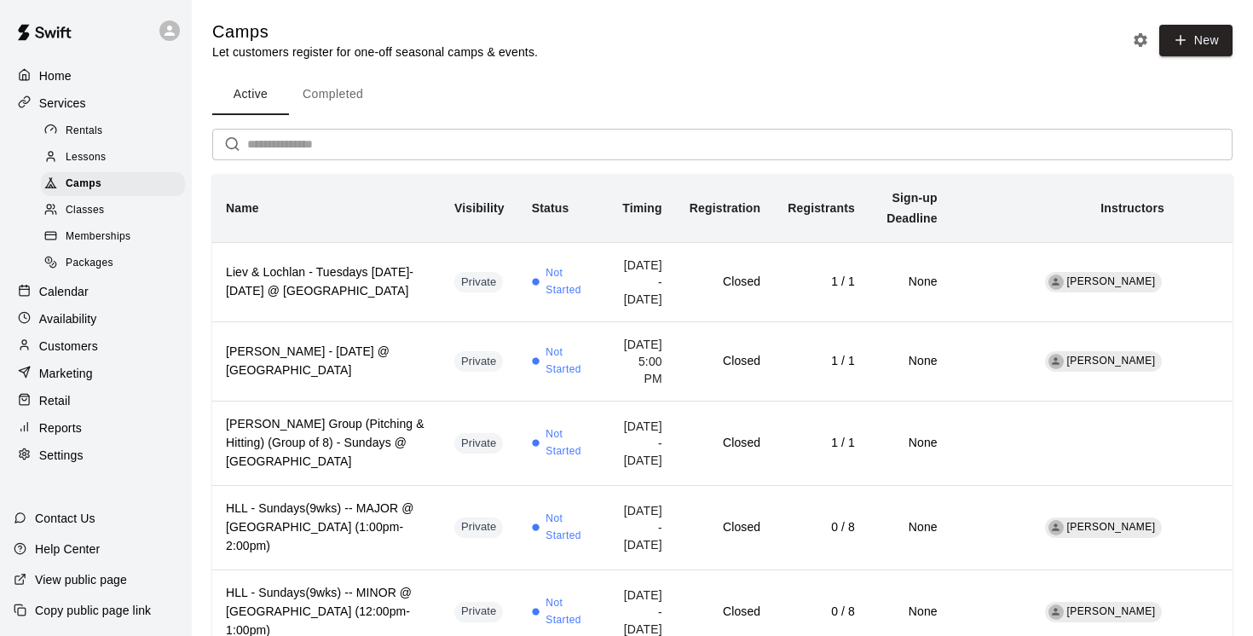
click at [276, 142] on input "text" at bounding box center [739, 145] width 985 height 32
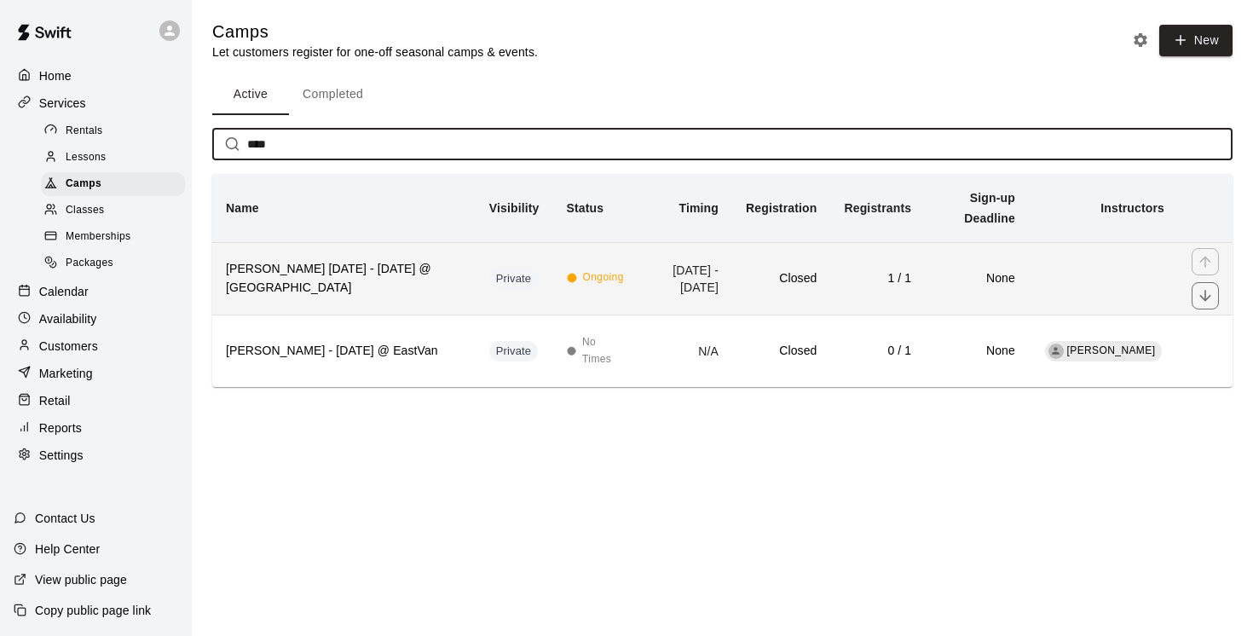
type input "****"
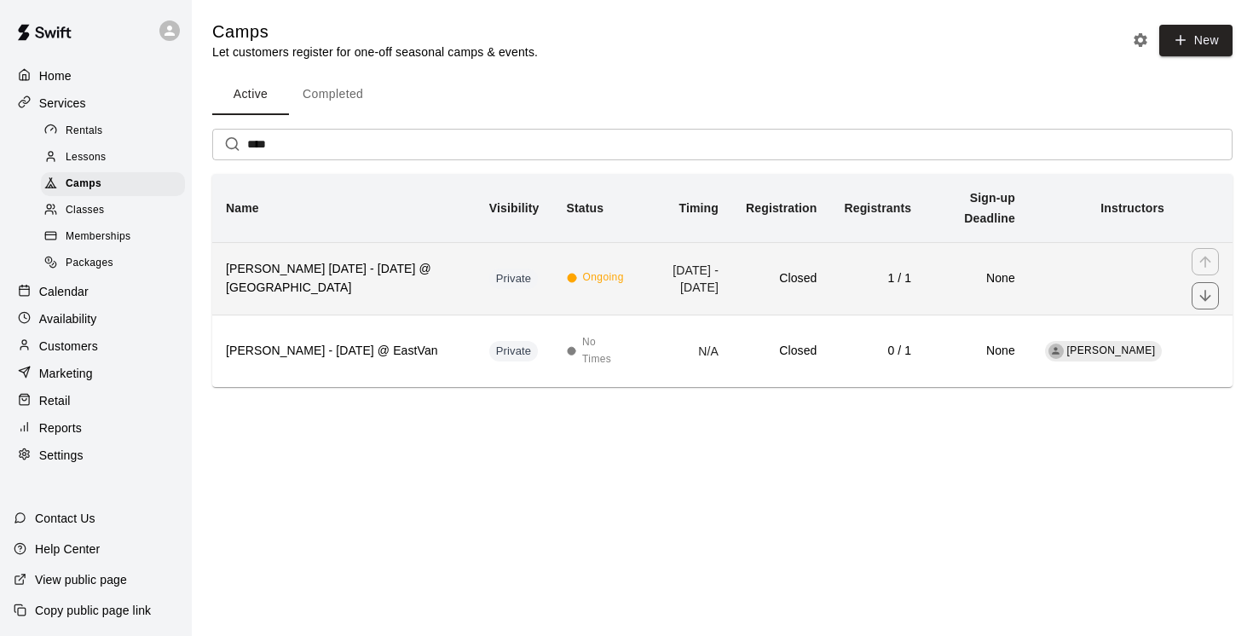
click at [329, 290] on h6 "Shabegh Sept 9 - Oct 8 @ East Van" at bounding box center [344, 279] width 236 height 38
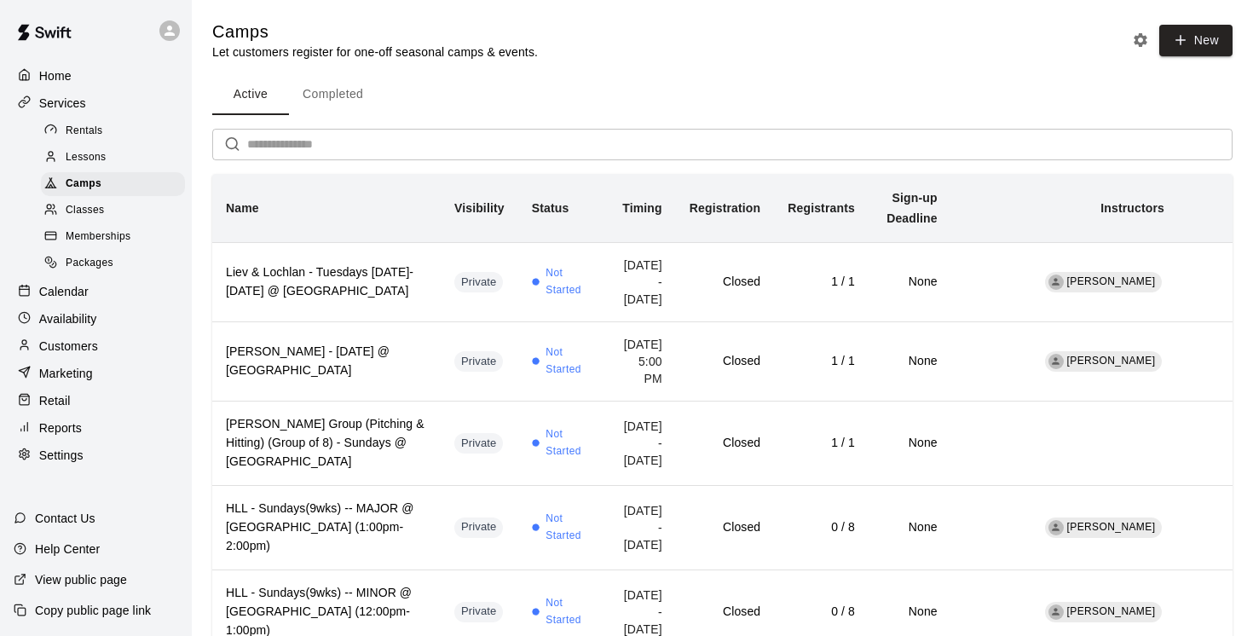
click at [91, 348] on p "Customers" at bounding box center [68, 346] width 59 height 17
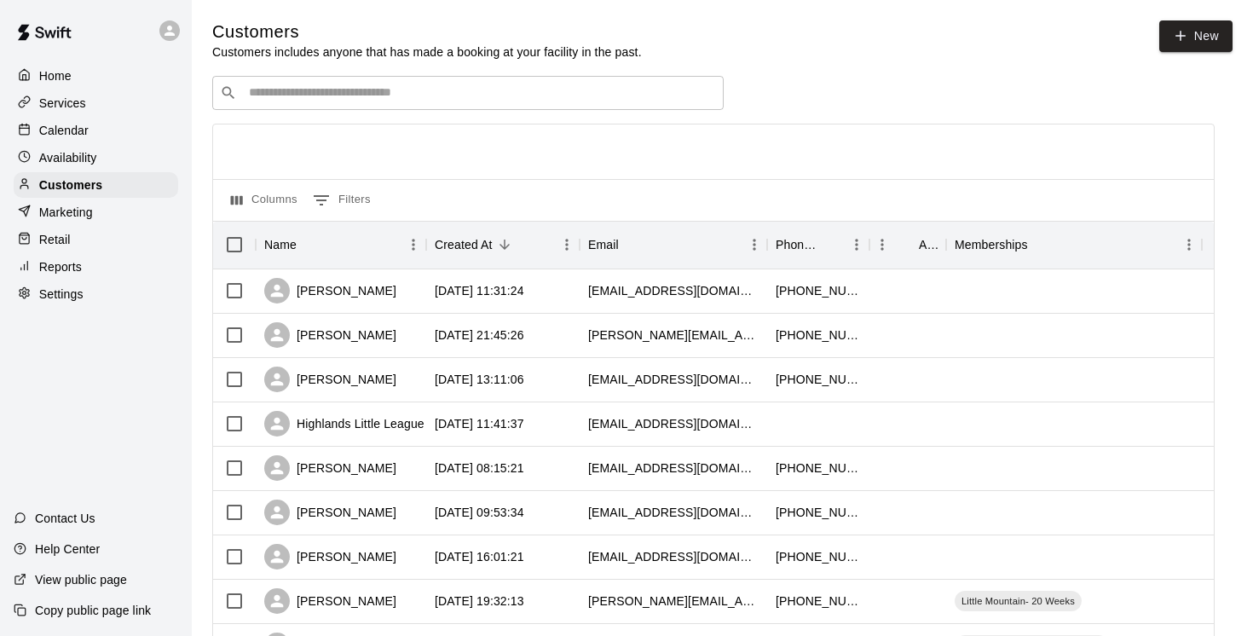
click at [290, 87] on input "Search customers by name or email" at bounding box center [480, 92] width 472 height 17
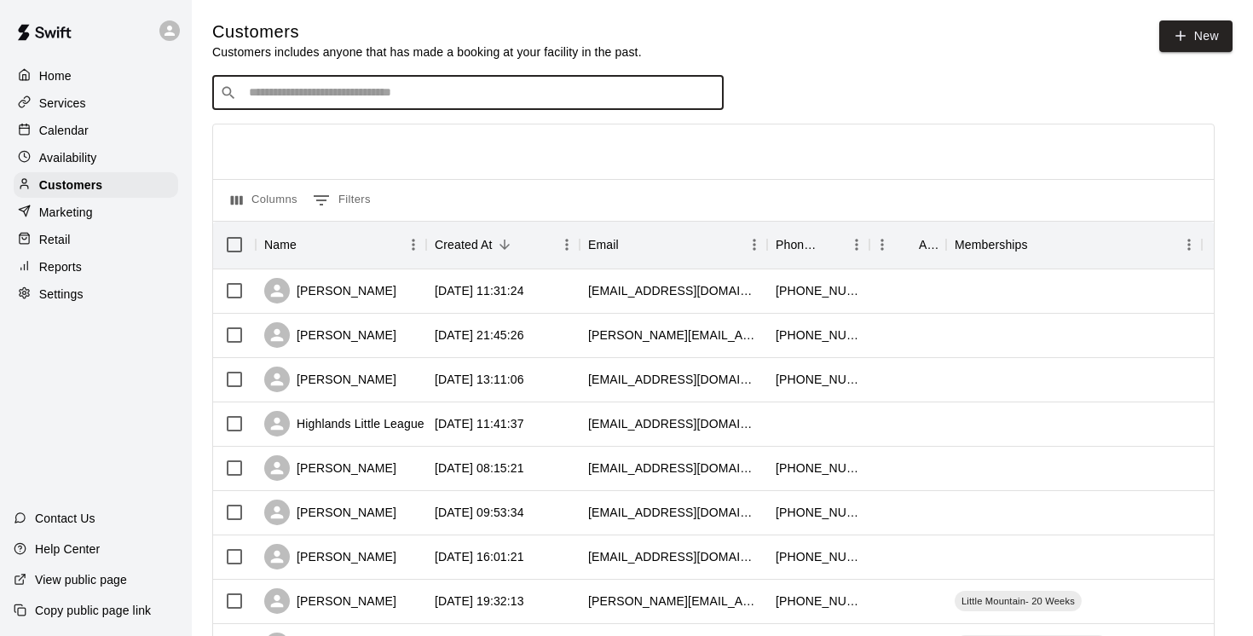
paste input "**********"
type input "**********"
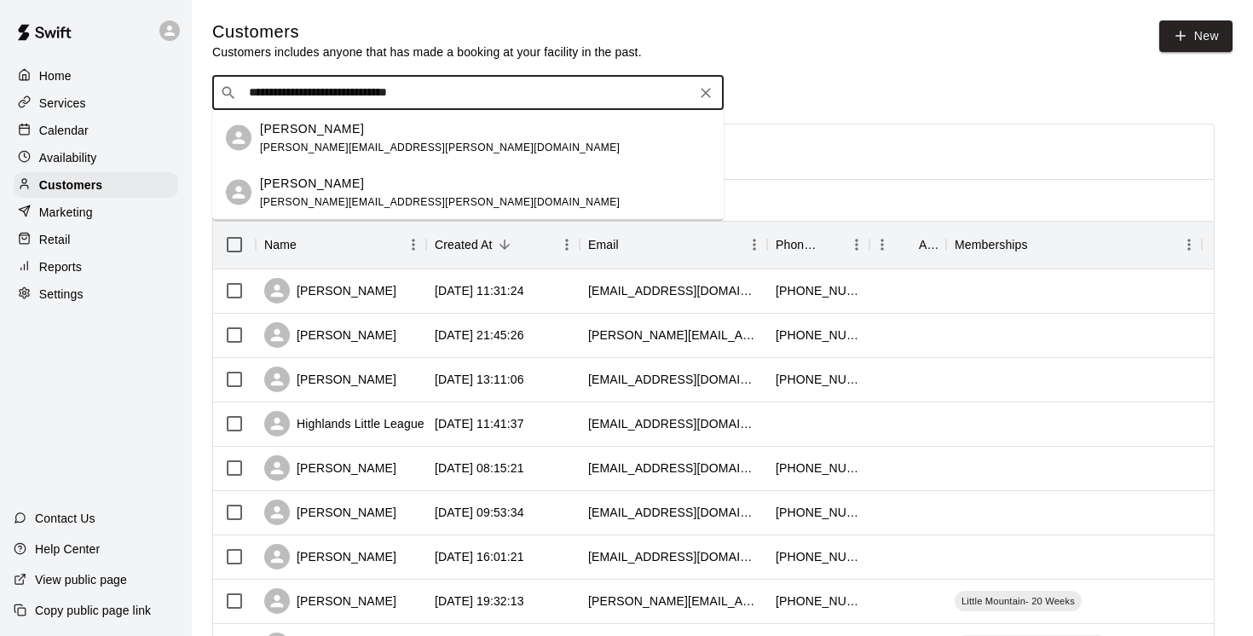
click at [300, 129] on p "Steve Norris" at bounding box center [312, 128] width 104 height 18
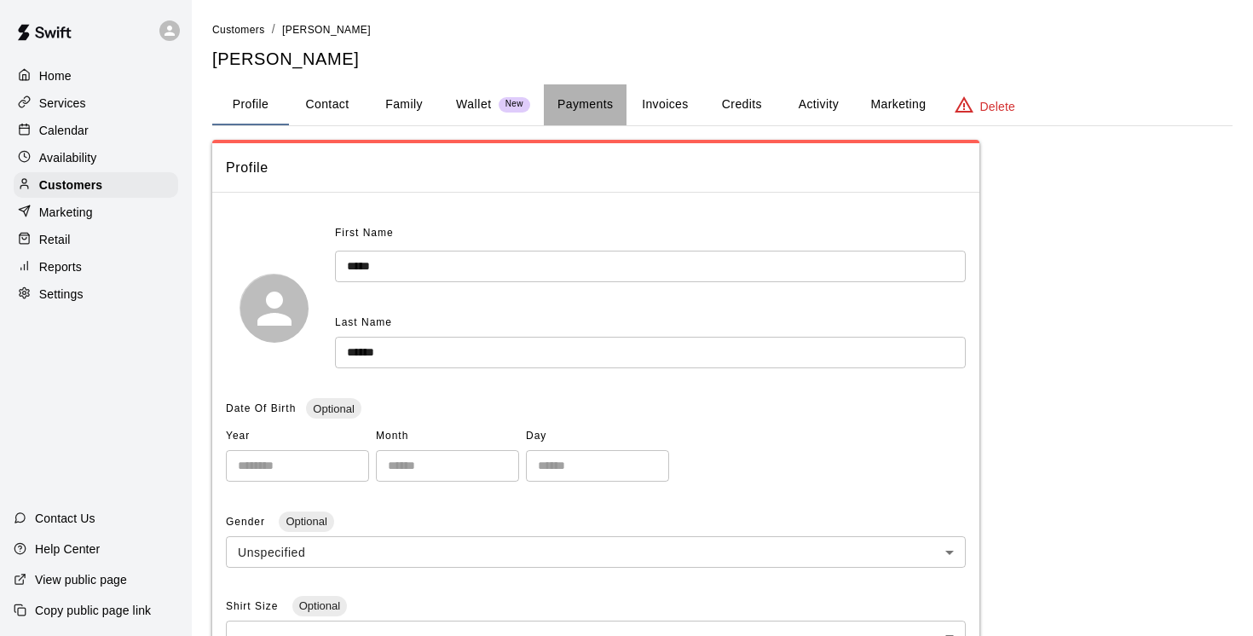
click at [577, 106] on button "Payments" at bounding box center [585, 104] width 83 height 41
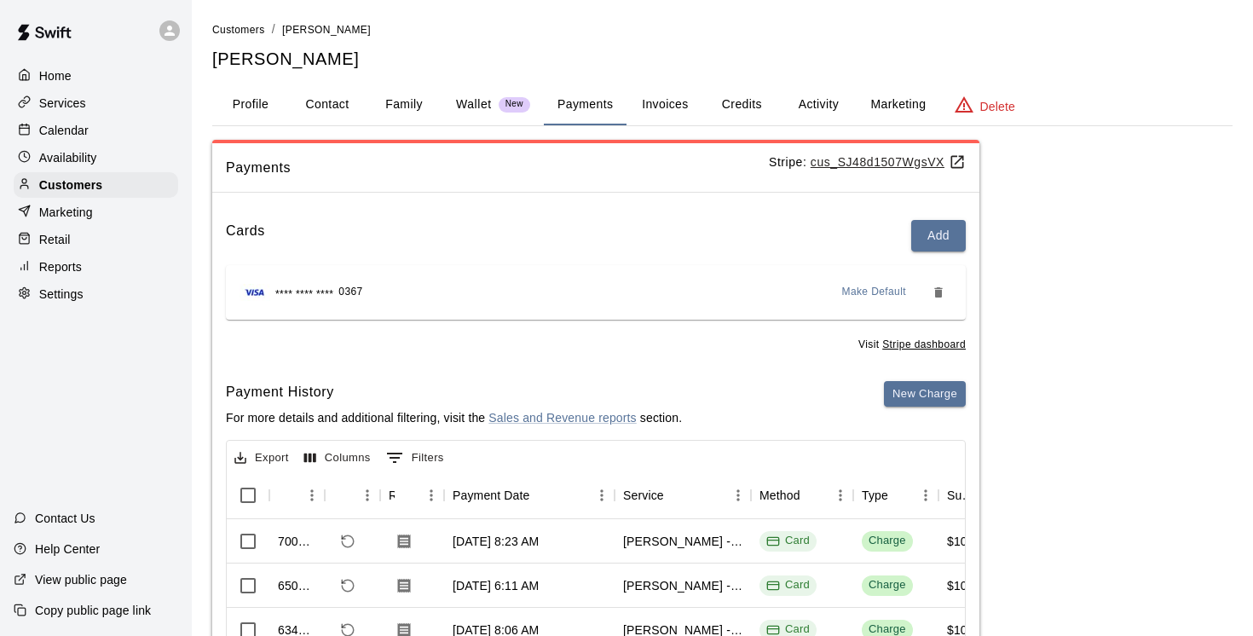
click at [77, 95] on p "Services" at bounding box center [62, 103] width 47 height 17
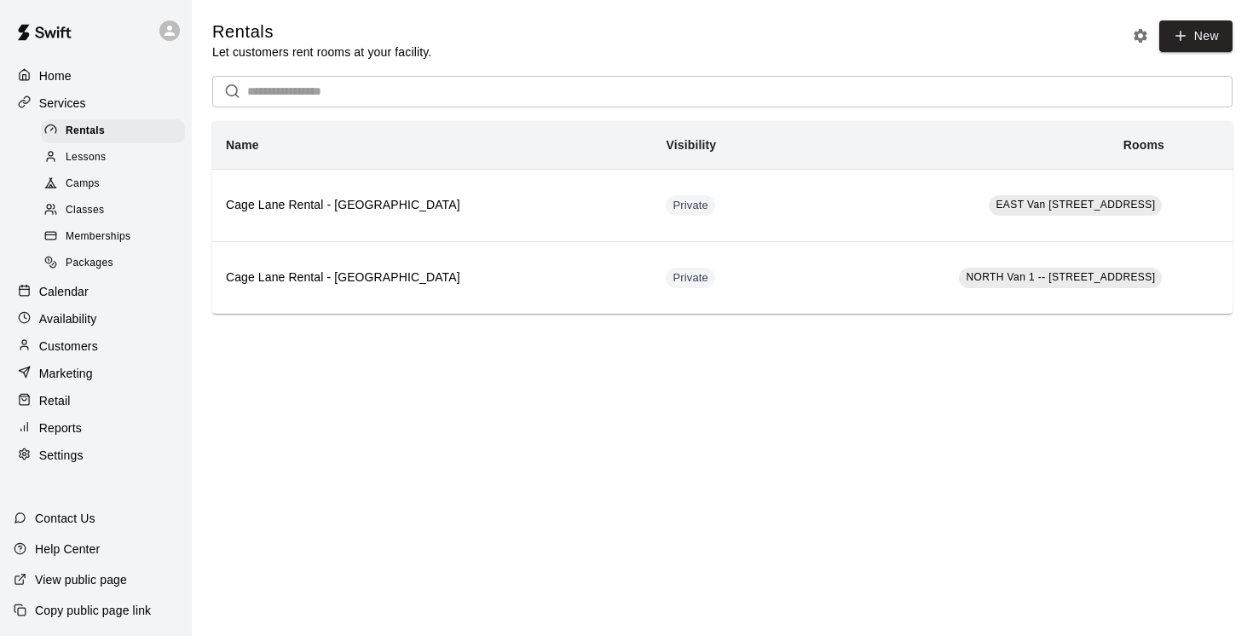
click at [87, 187] on span "Camps" at bounding box center [83, 184] width 34 height 17
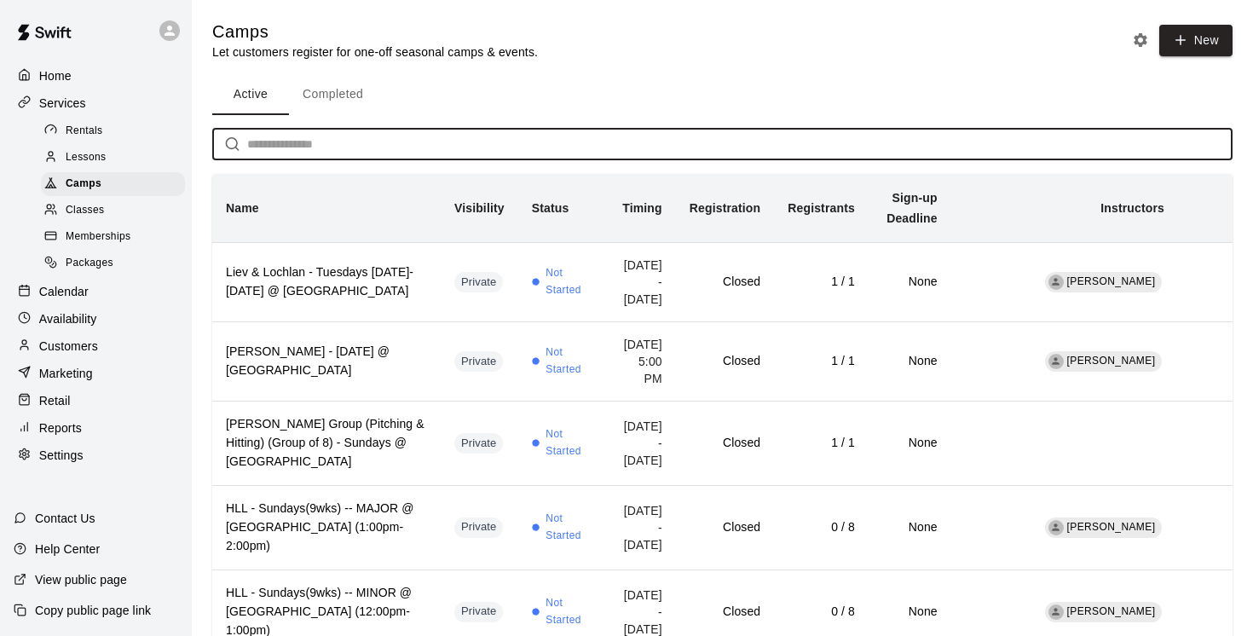
click at [278, 147] on input "text" at bounding box center [739, 145] width 985 height 32
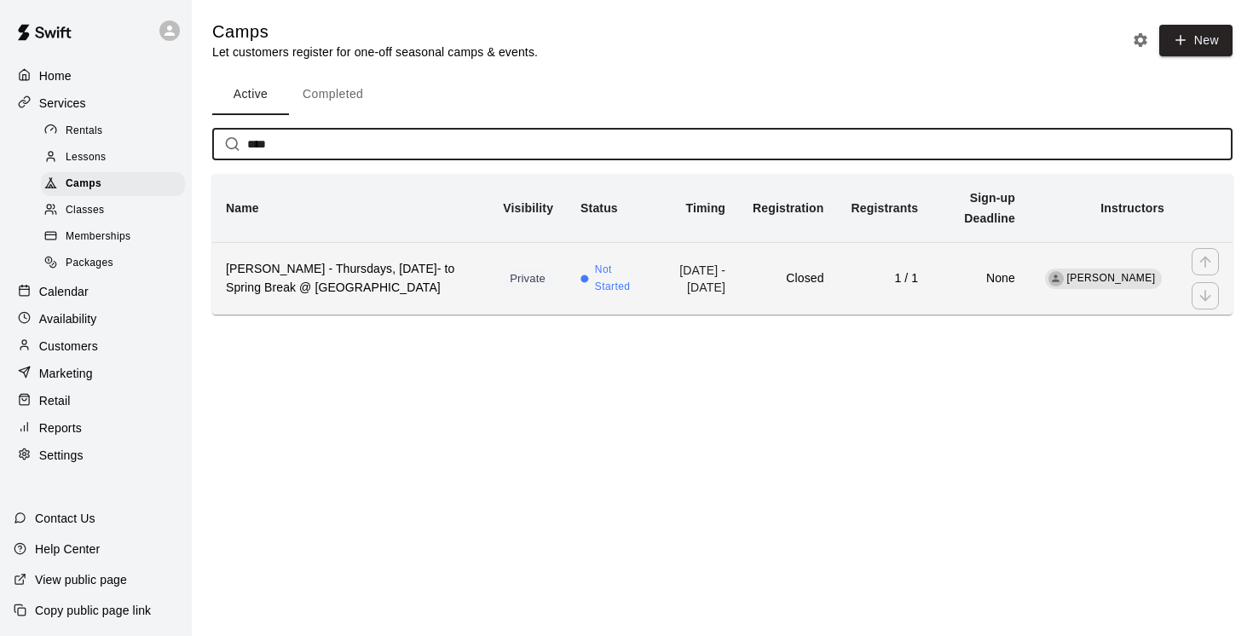
type input "****"
click at [340, 274] on h6 "Nate Ketchum - Thursdays, Sept 11- to Spring Break @ East Van" at bounding box center [351, 279] width 250 height 38
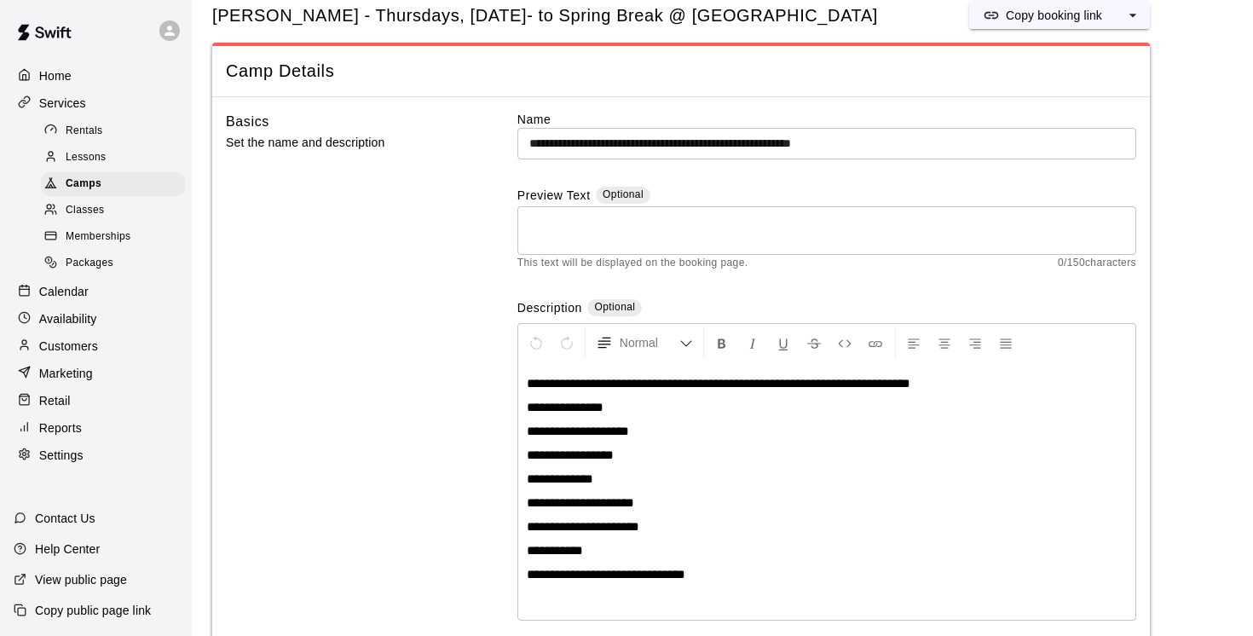
scroll to position [53, 0]
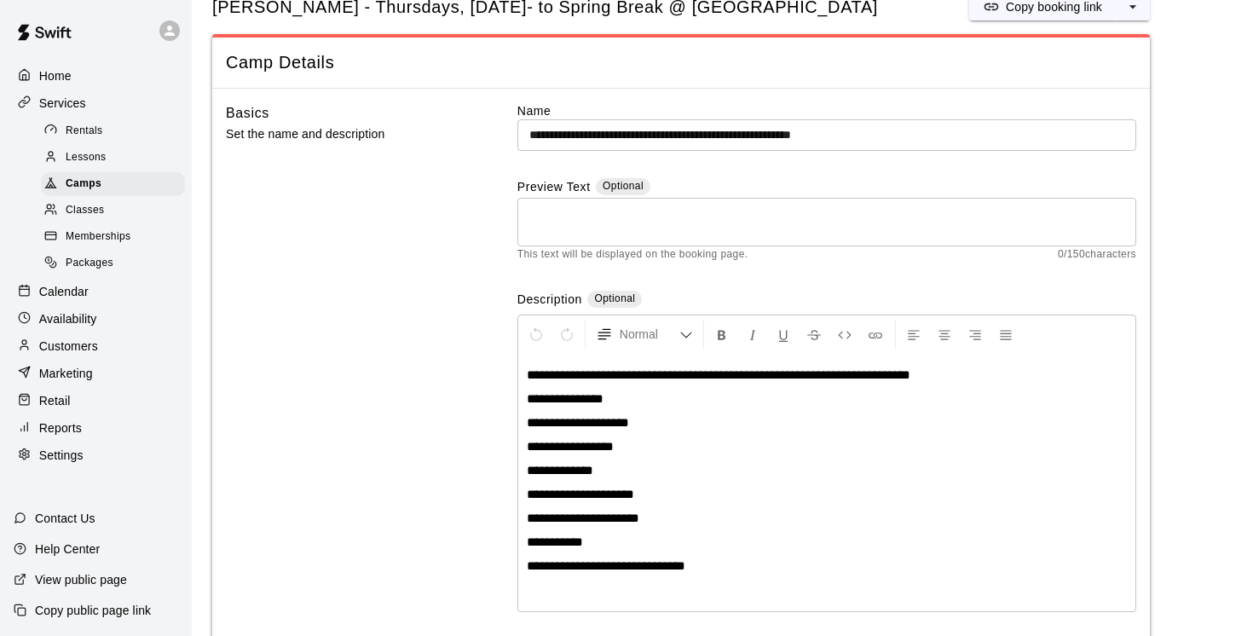
click at [578, 399] on span "**********" at bounding box center [565, 398] width 77 height 13
drag, startPoint x: 575, startPoint y: 399, endPoint x: 625, endPoint y: 400, distance: 49.4
click at [625, 400] on p "**********" at bounding box center [827, 398] width 600 height 17
click at [813, 335] on icon "Format Strikethrough" at bounding box center [813, 334] width 15 height 15
drag, startPoint x: 551, startPoint y: 422, endPoint x: 584, endPoint y: 423, distance: 33.3
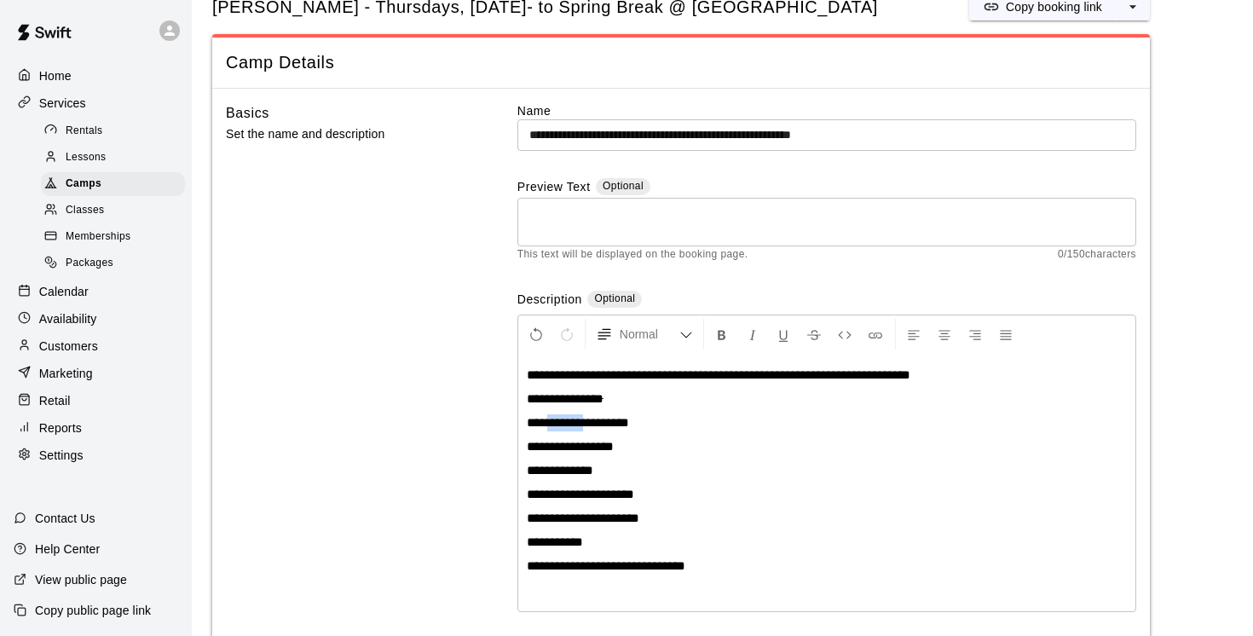
click at [584, 423] on span "**********" at bounding box center [578, 422] width 102 height 13
click at [705, 450] on p "**********" at bounding box center [827, 446] width 600 height 17
drag, startPoint x: 551, startPoint y: 420, endPoint x: 573, endPoint y: 423, distance: 21.5
click at [573, 423] on span "**********" at bounding box center [578, 422] width 102 height 13
click at [812, 334] on icon "Format Strikethrough" at bounding box center [813, 334] width 15 height 15
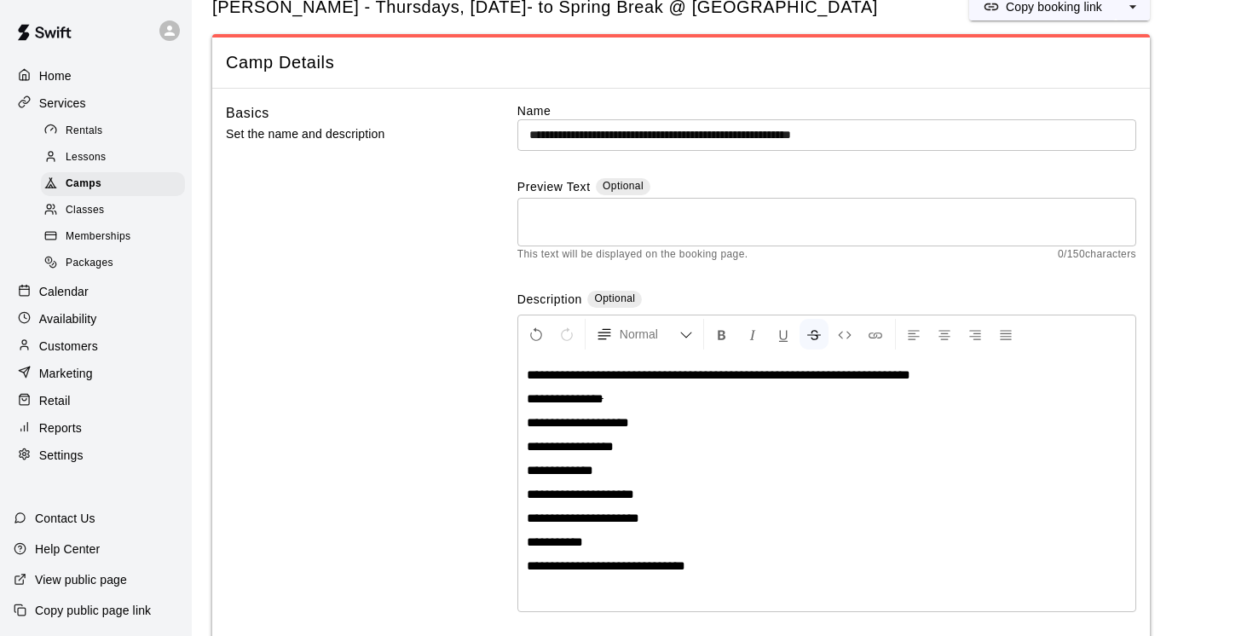
click at [641, 405] on p "******** ******" at bounding box center [827, 398] width 600 height 17
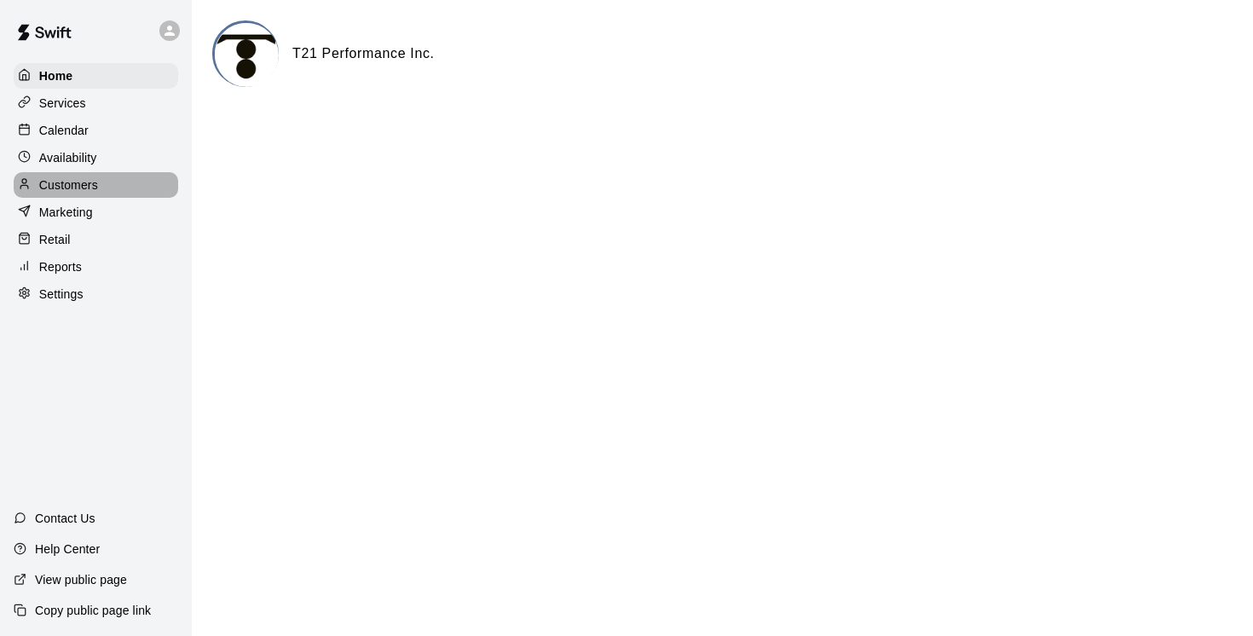
click at [79, 185] on p "Customers" at bounding box center [68, 184] width 59 height 17
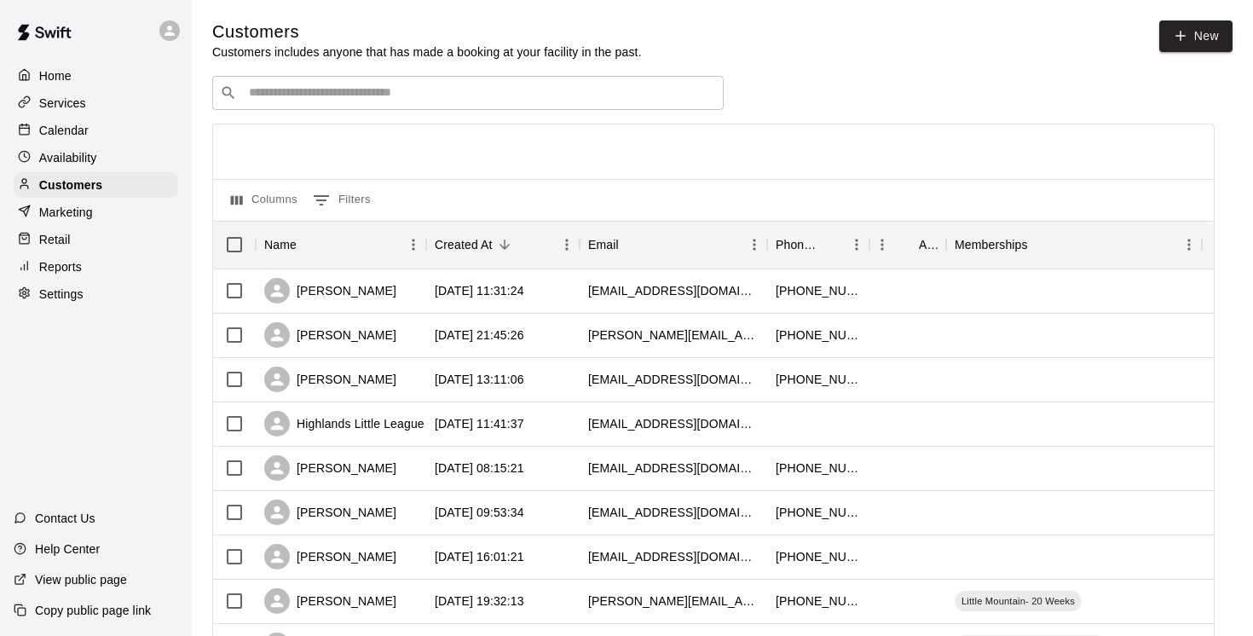
click at [262, 96] on input "Search customers by name or email" at bounding box center [480, 92] width 472 height 17
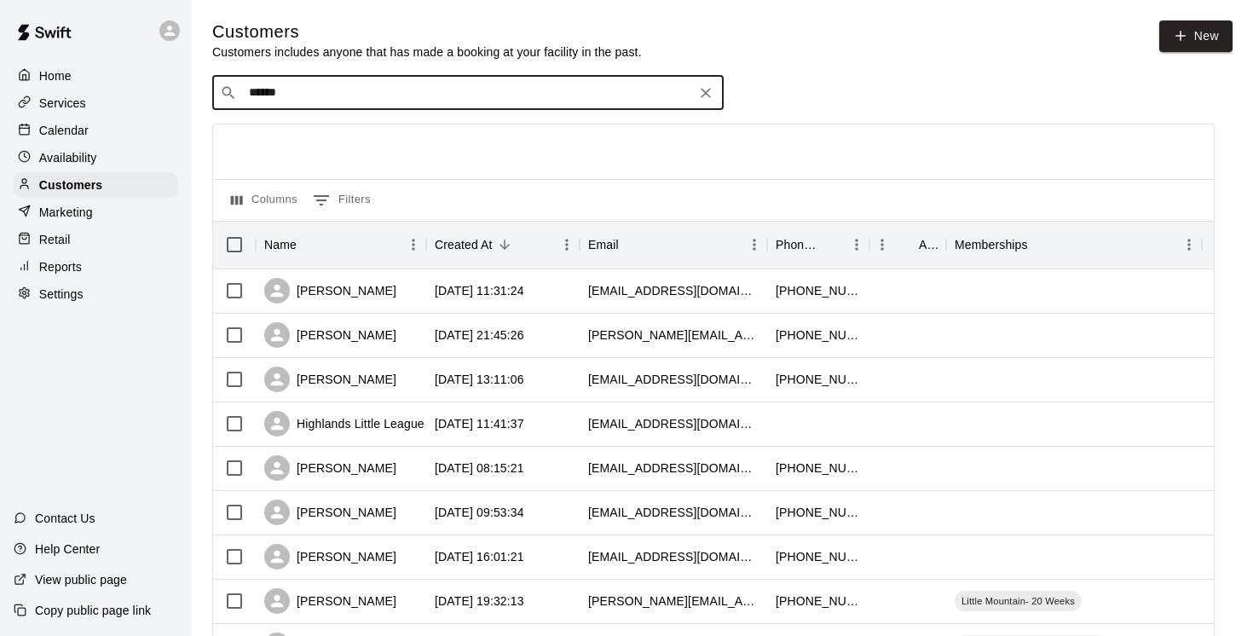
type input "*******"
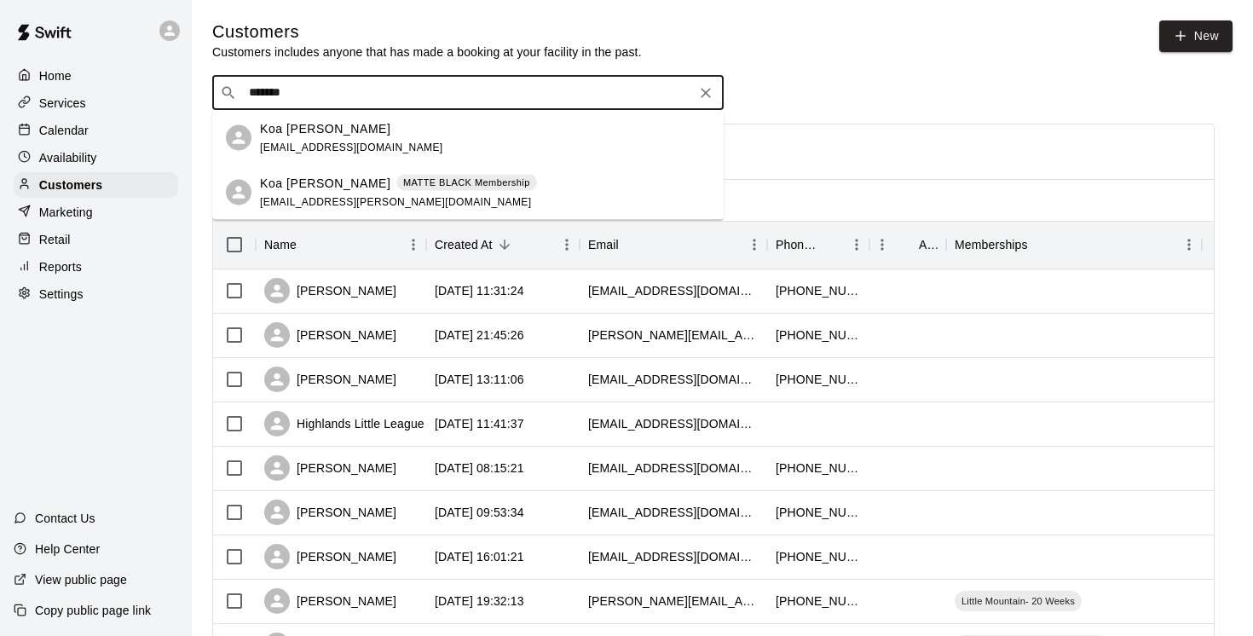
click at [290, 186] on p "Koa [PERSON_NAME]" at bounding box center [325, 183] width 130 height 18
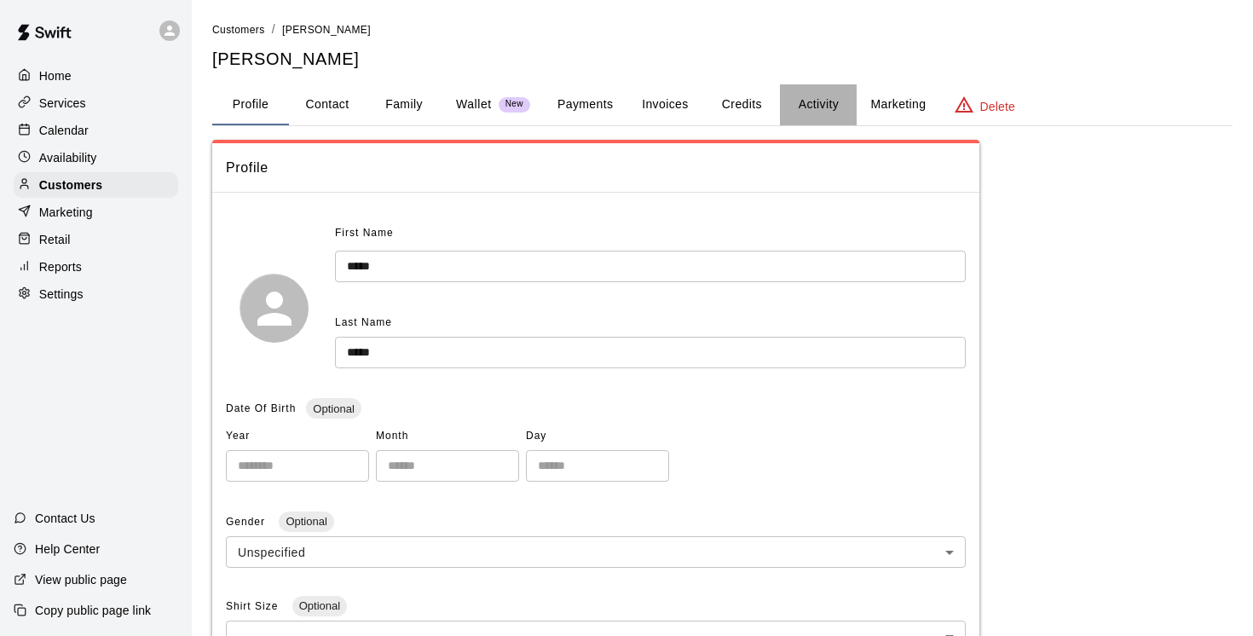
click at [816, 104] on button "Activity" at bounding box center [818, 104] width 77 height 41
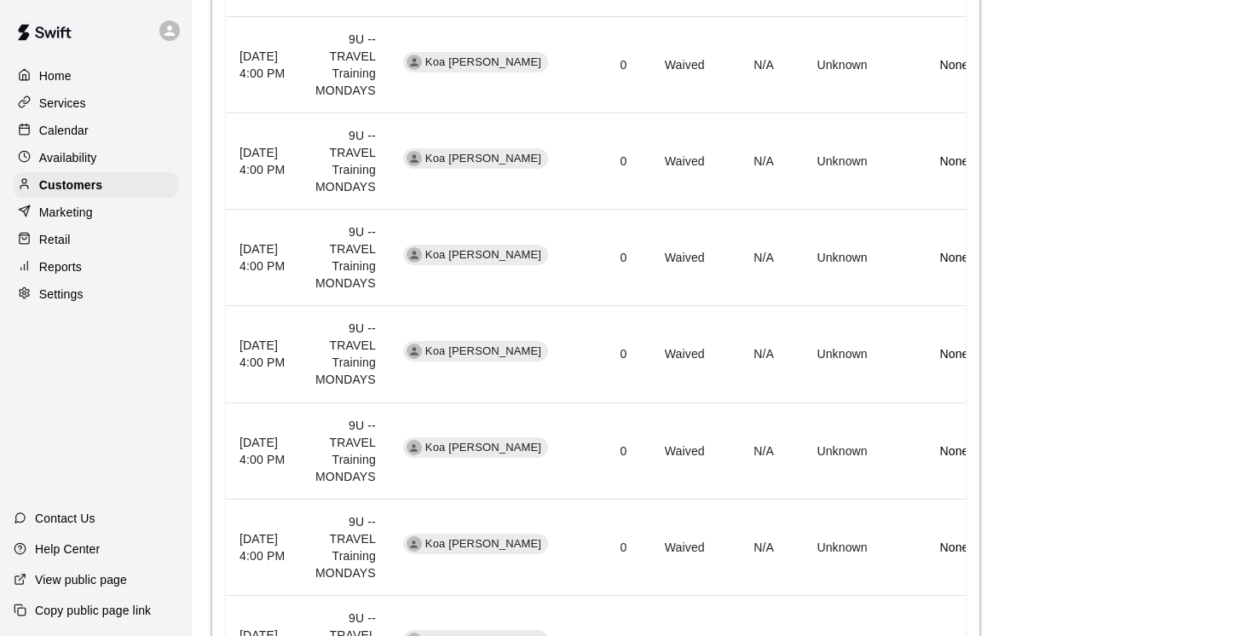
scroll to position [851, 0]
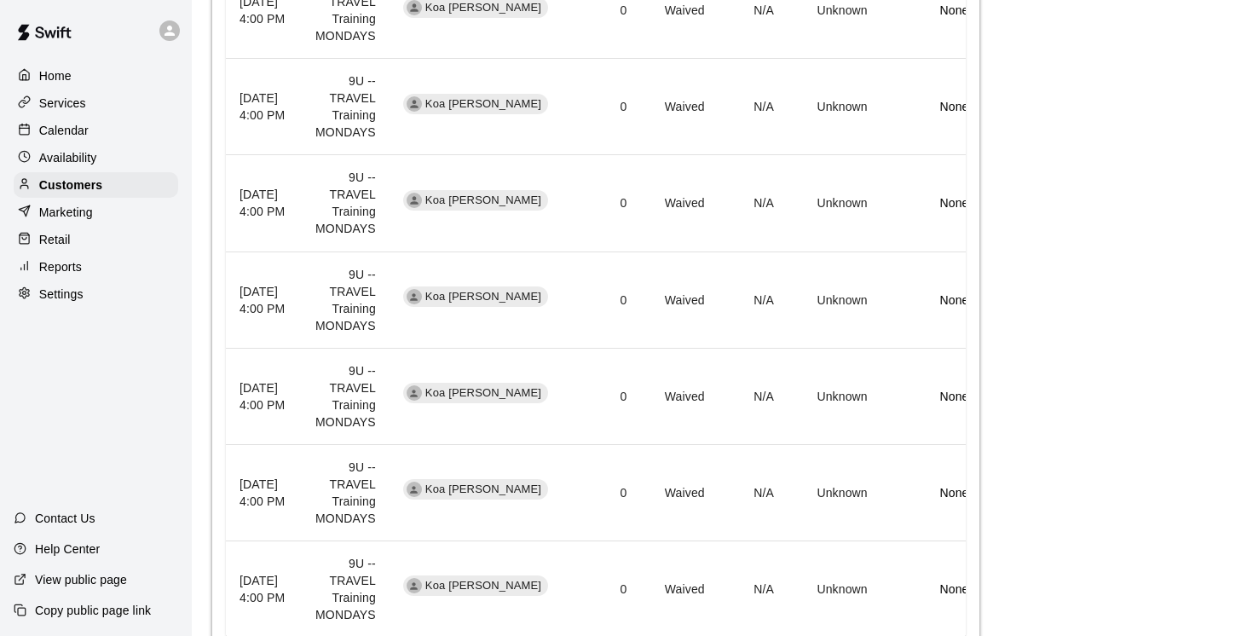
scroll to position [1023, 0]
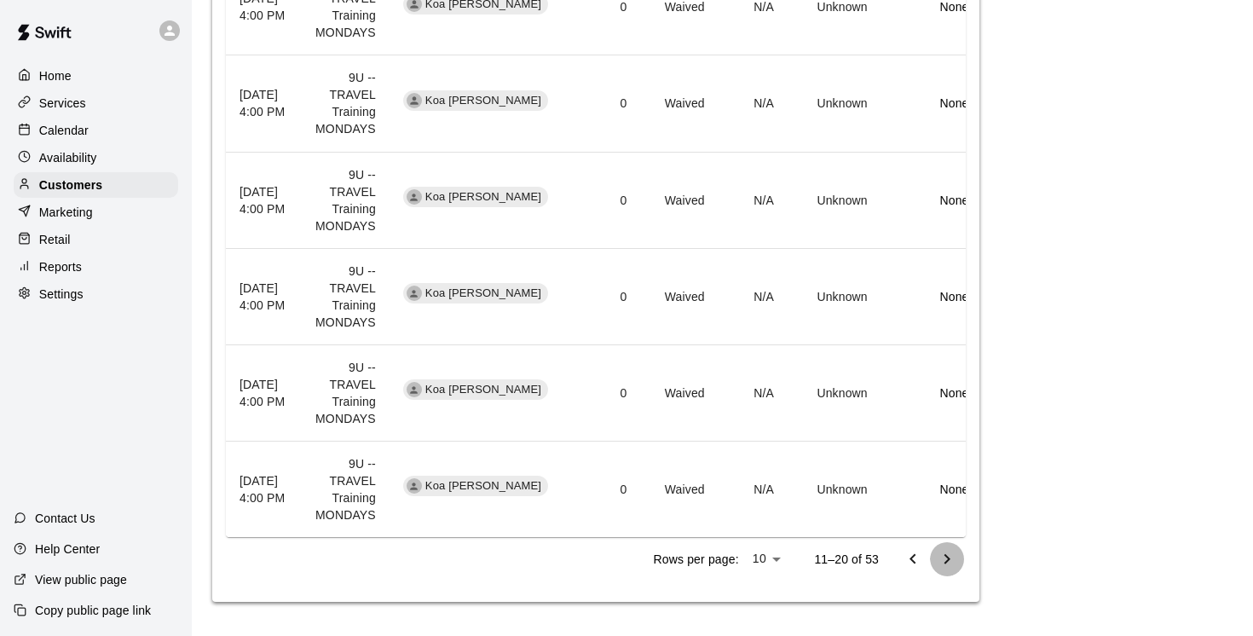
click at [952, 554] on icon "Go to next page" at bounding box center [947, 559] width 20 height 20
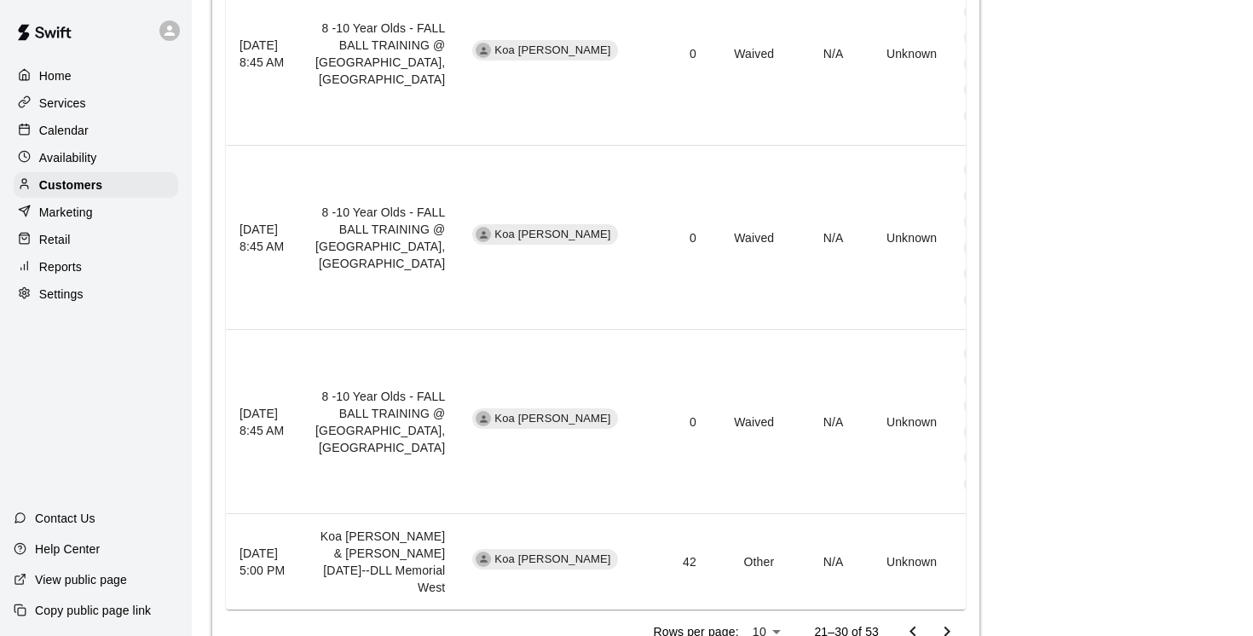
scroll to position [1809, 0]
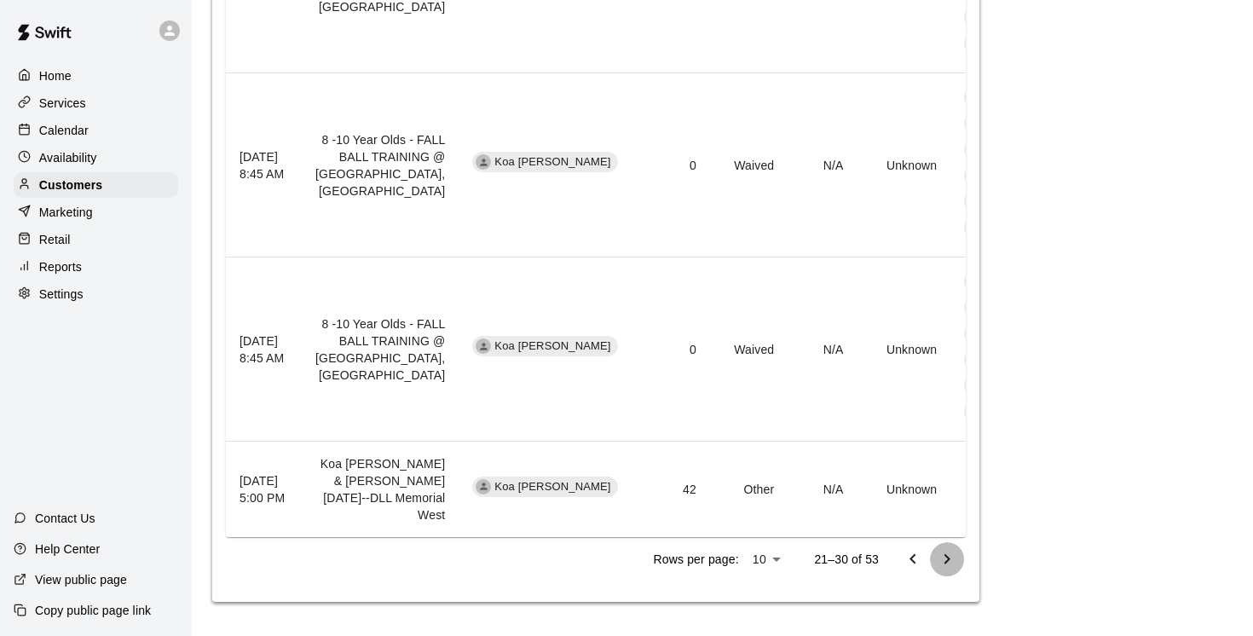
click at [946, 558] on icon "Go to next page" at bounding box center [947, 559] width 20 height 20
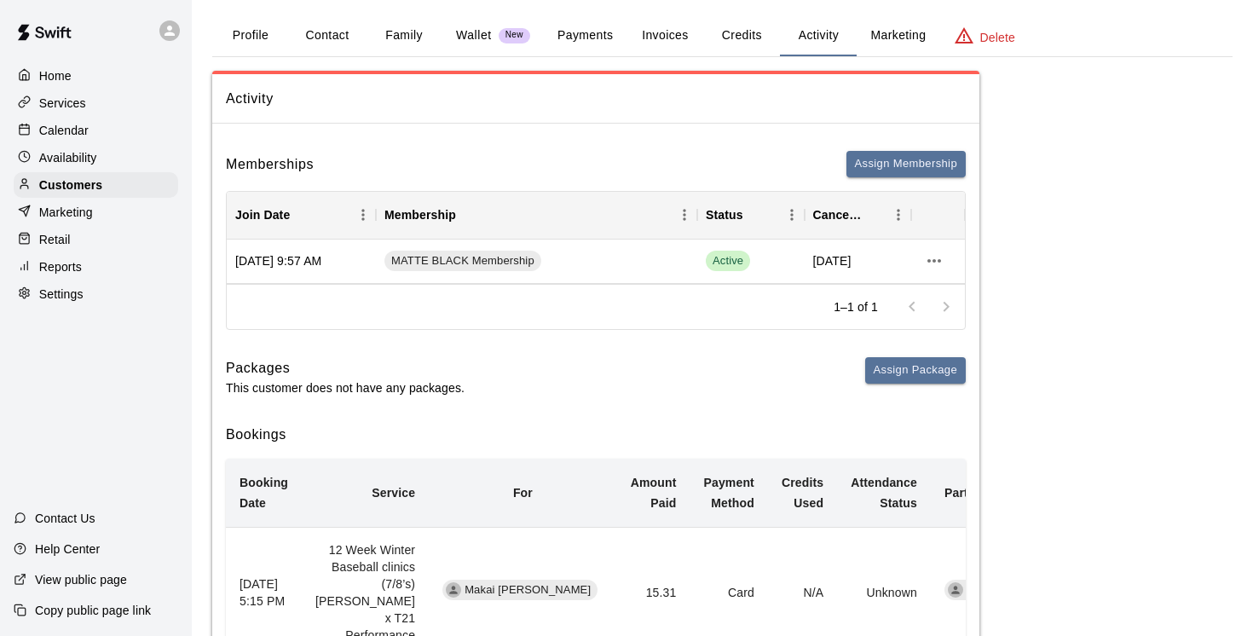
scroll to position [0, 0]
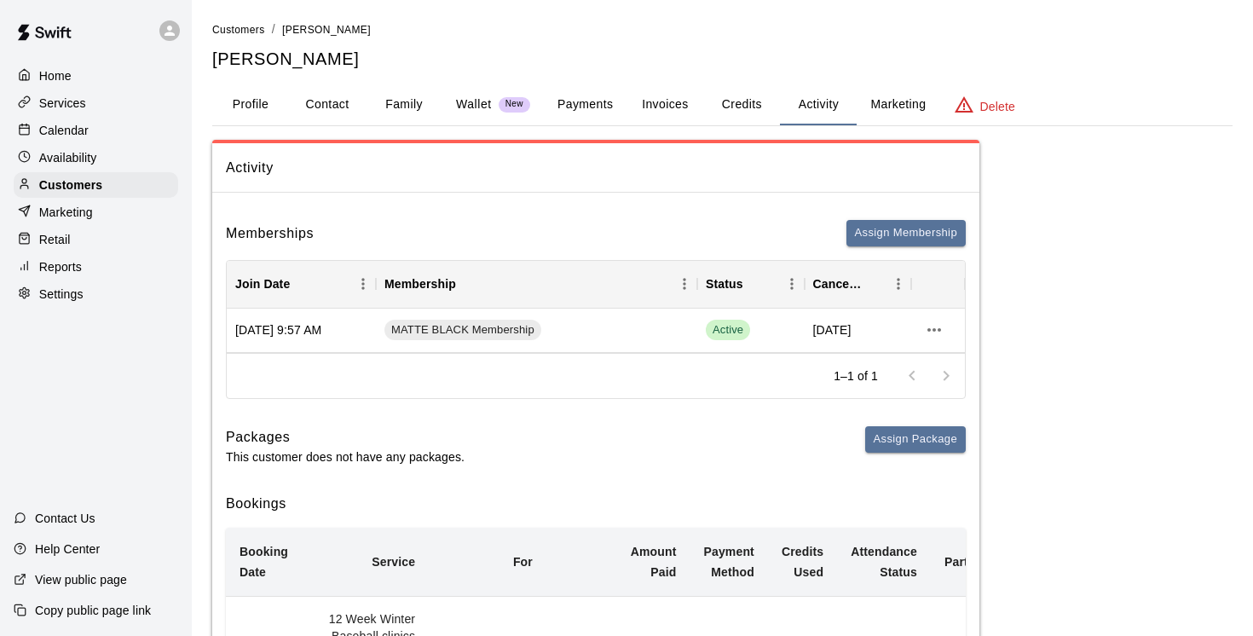
click at [581, 108] on button "Payments" at bounding box center [585, 104] width 83 height 41
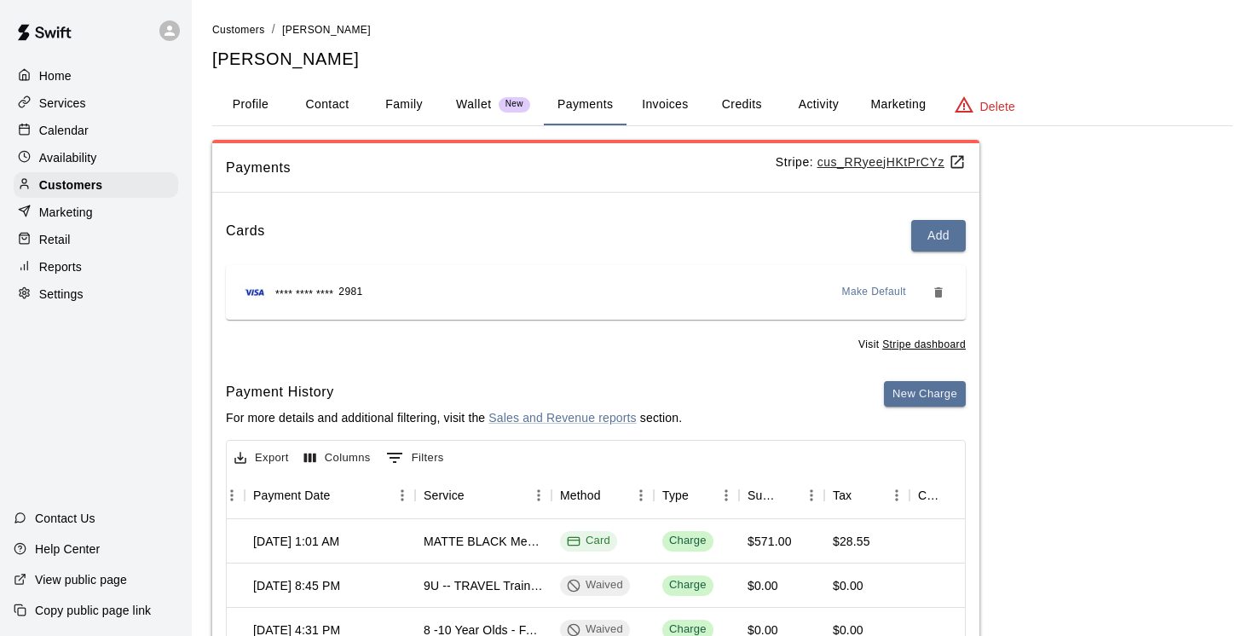
scroll to position [0, 213]
